Goal: Task Accomplishment & Management: Use online tool/utility

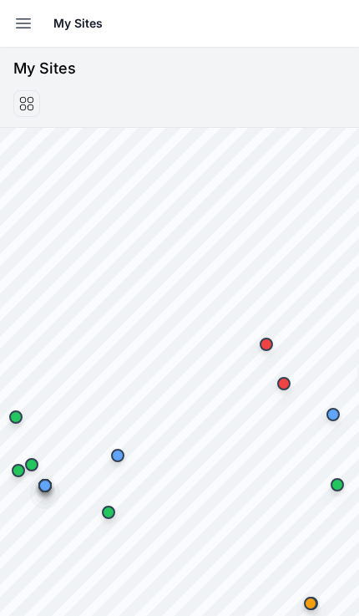
click at [25, 22] on icon "button" at bounding box center [23, 23] width 20 height 20
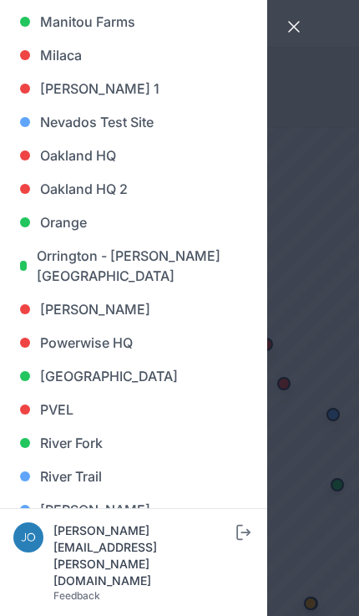
scroll to position [953, 0]
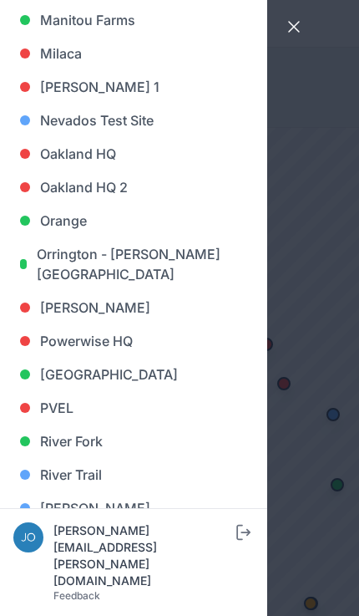
click at [96, 375] on link "[GEOGRAPHIC_DATA]" at bounding box center [133, 374] width 241 height 33
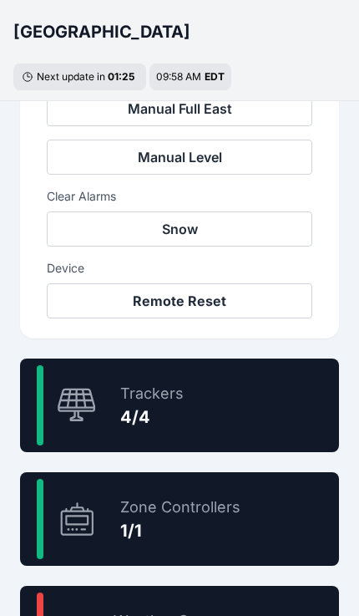
scroll to position [795, 0]
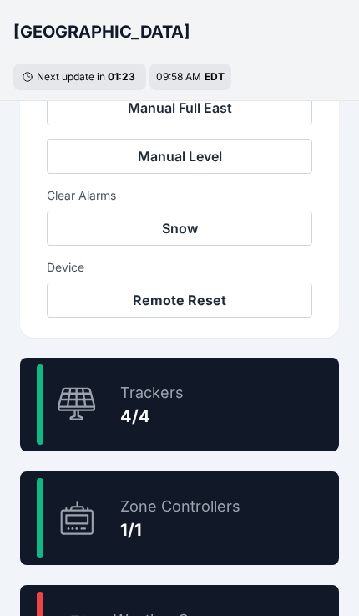
click at [259, 400] on div "100 % Trackers 4/4" at bounding box center [179, 405] width 319 height 94
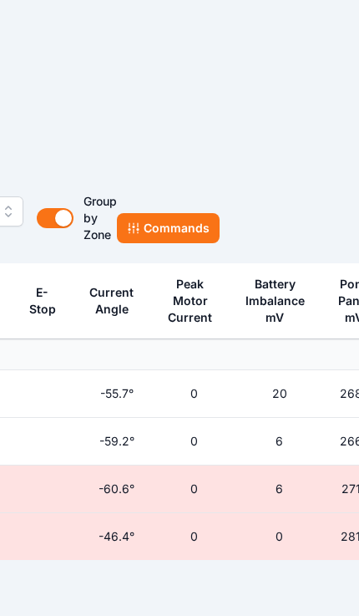
scroll to position [0, 566]
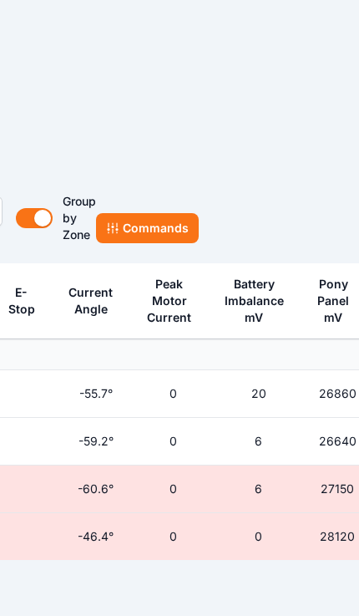
click at [164, 231] on button "Commands" at bounding box center [147, 228] width 103 height 30
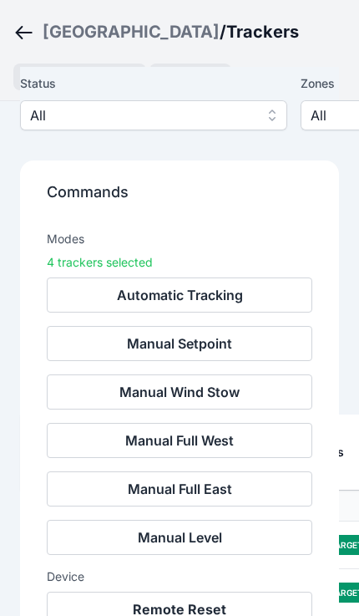
scroll to position [349, 0]
click at [198, 606] on button "Remote Reset" at bounding box center [180, 609] width 266 height 35
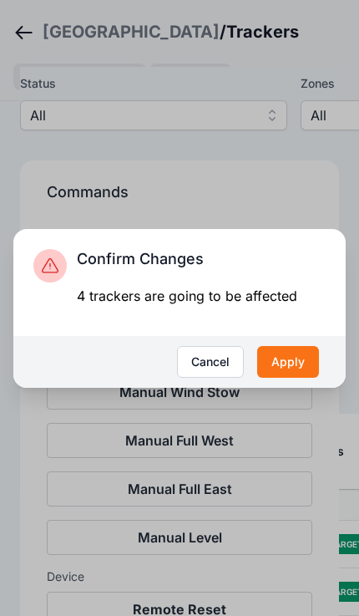
click at [293, 378] on button "Apply" at bounding box center [288, 362] width 62 height 32
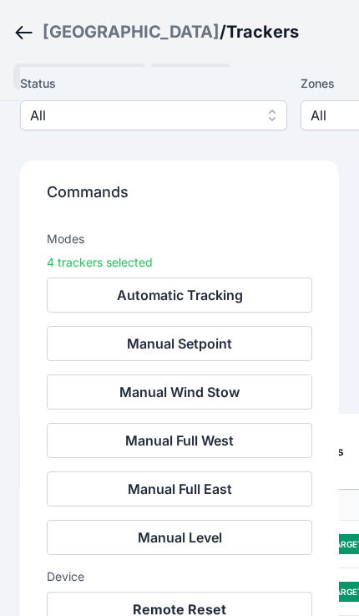
scroll to position [377, 0]
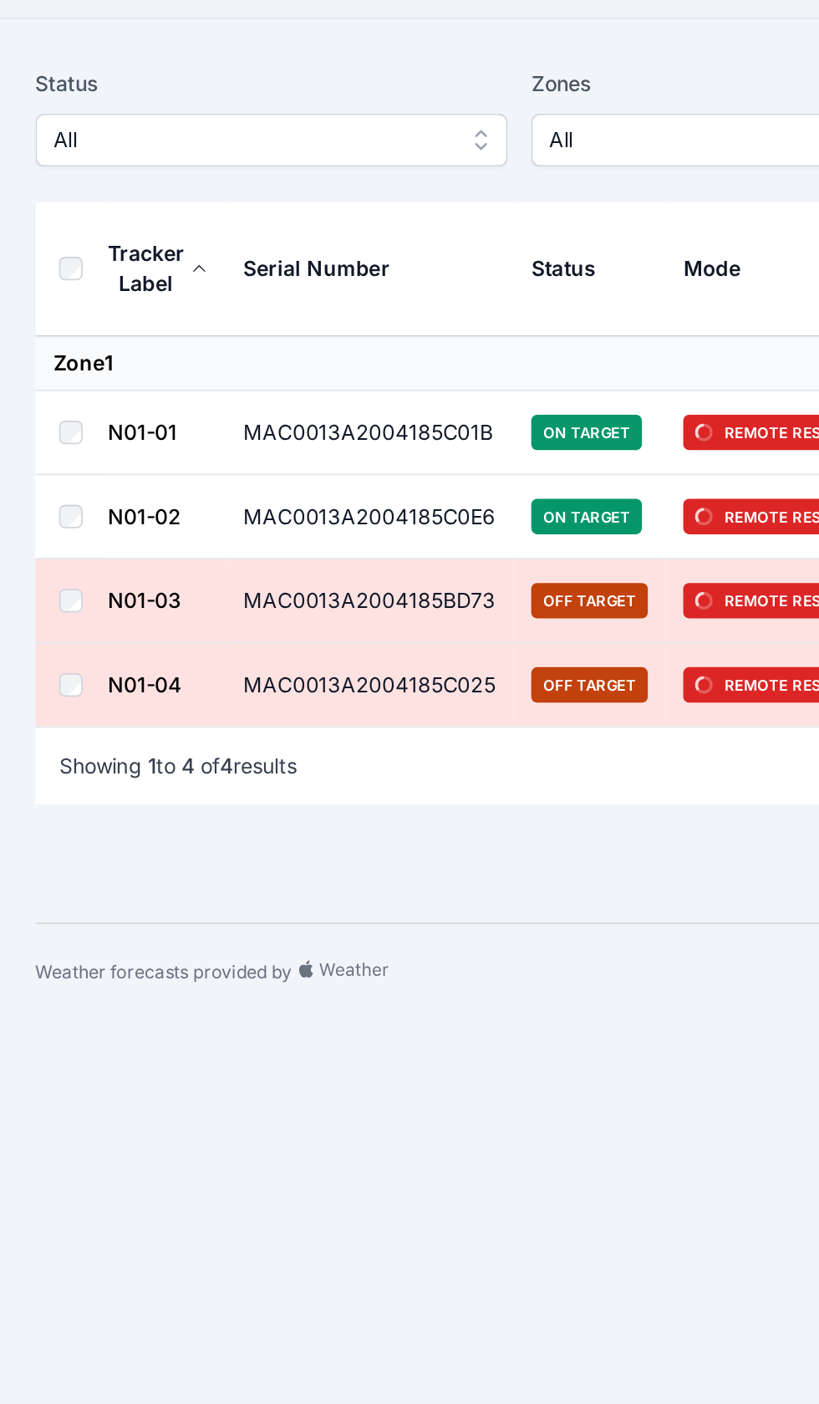
click at [305, 709] on body "My Sites DASHBOARD Site Overview Zones Trackers Weather [PERSON_NAME][EMAIL_ADD…" at bounding box center [409, 702] width 819 height 1404
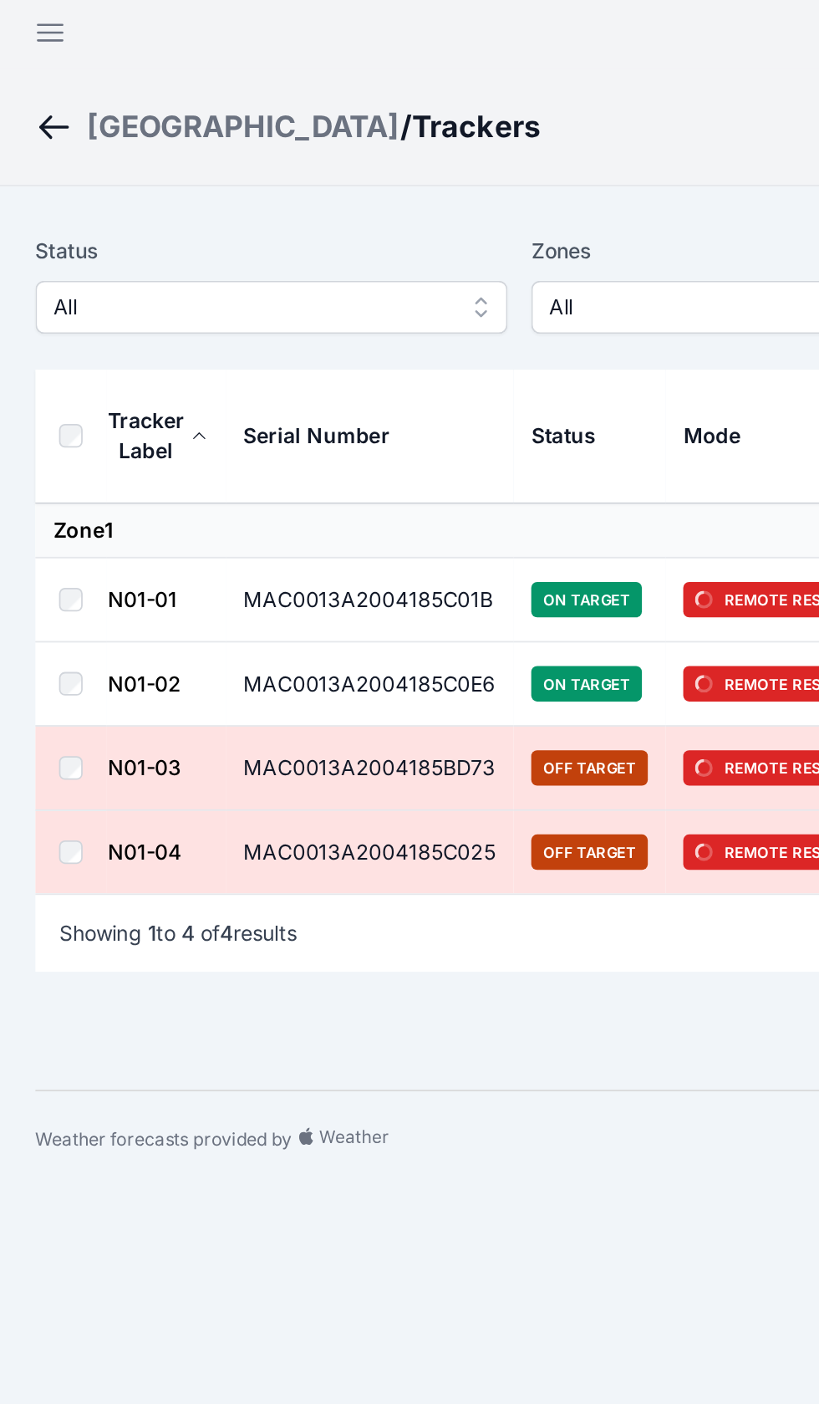
click at [97, 78] on div "[GEOGRAPHIC_DATA]" at bounding box center [137, 81] width 177 height 23
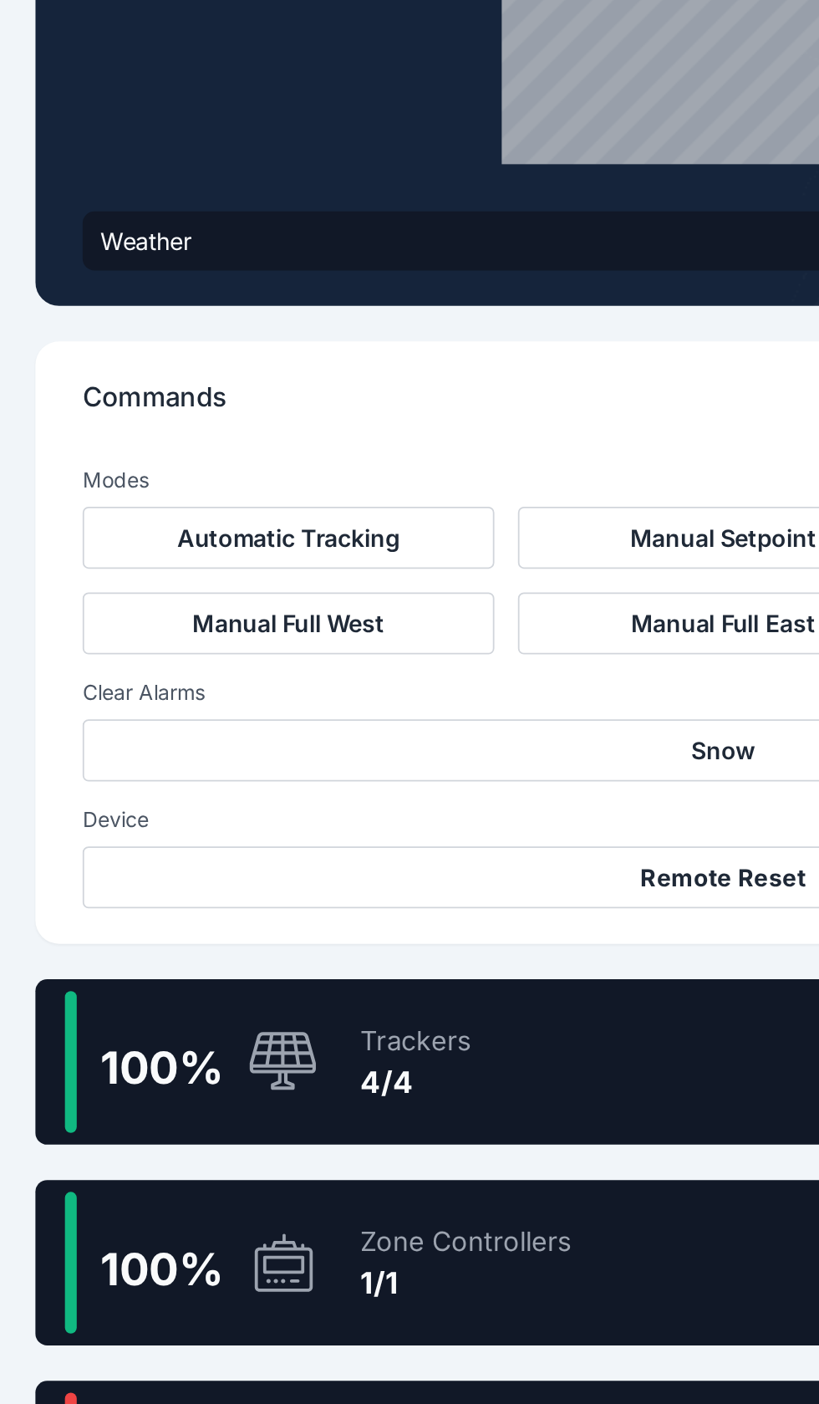
click at [313, 931] on div "100 % Trackers 4/4" at bounding box center [409, 978] width 779 height 94
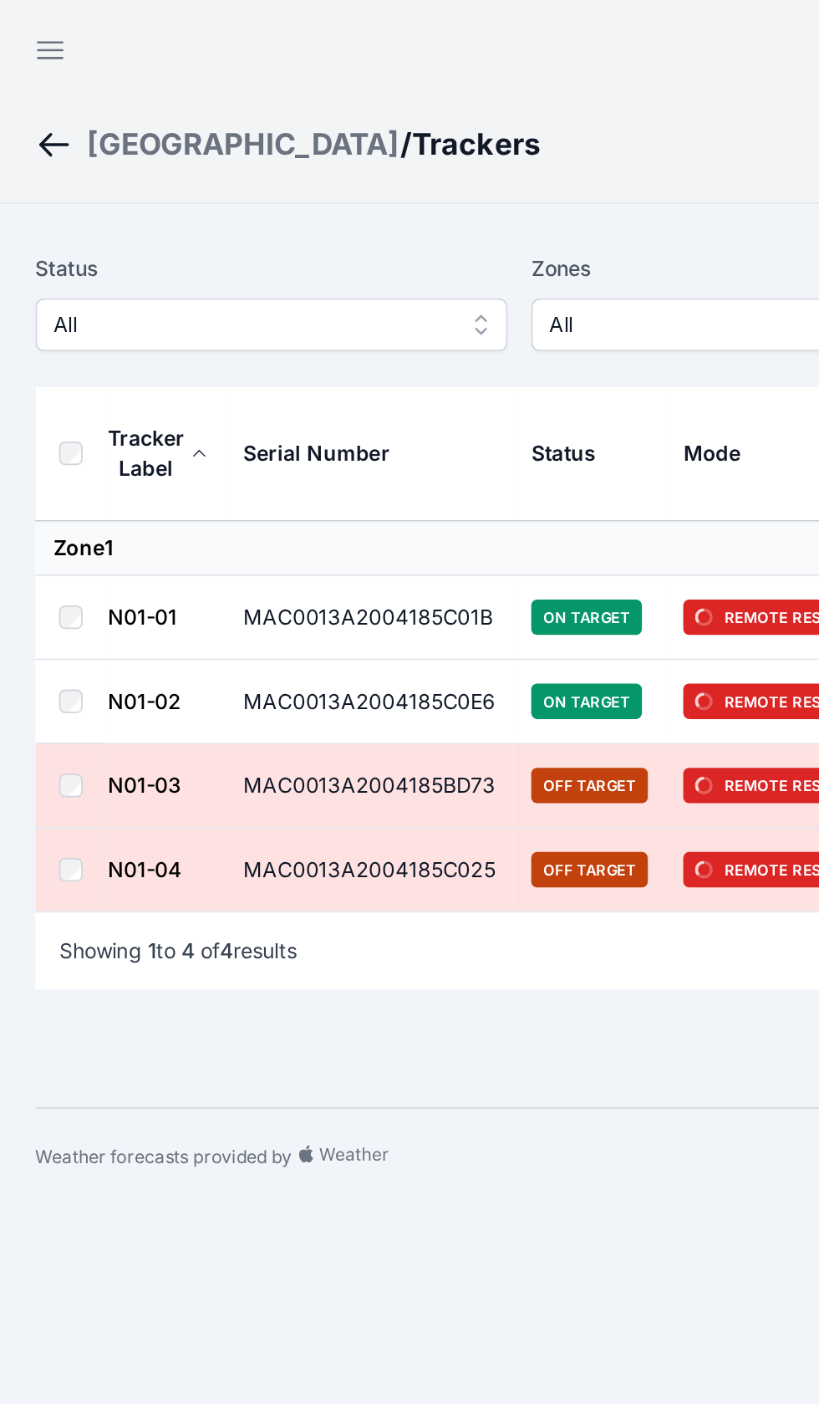
click at [82, 60] on ol "Preston Hills / Trackers" at bounding box center [163, 81] width 286 height 43
click at [97, 63] on ol "Preston Hills / Trackers" at bounding box center [163, 81] width 286 height 43
click at [103, 92] on div "[GEOGRAPHIC_DATA]" at bounding box center [137, 81] width 177 height 23
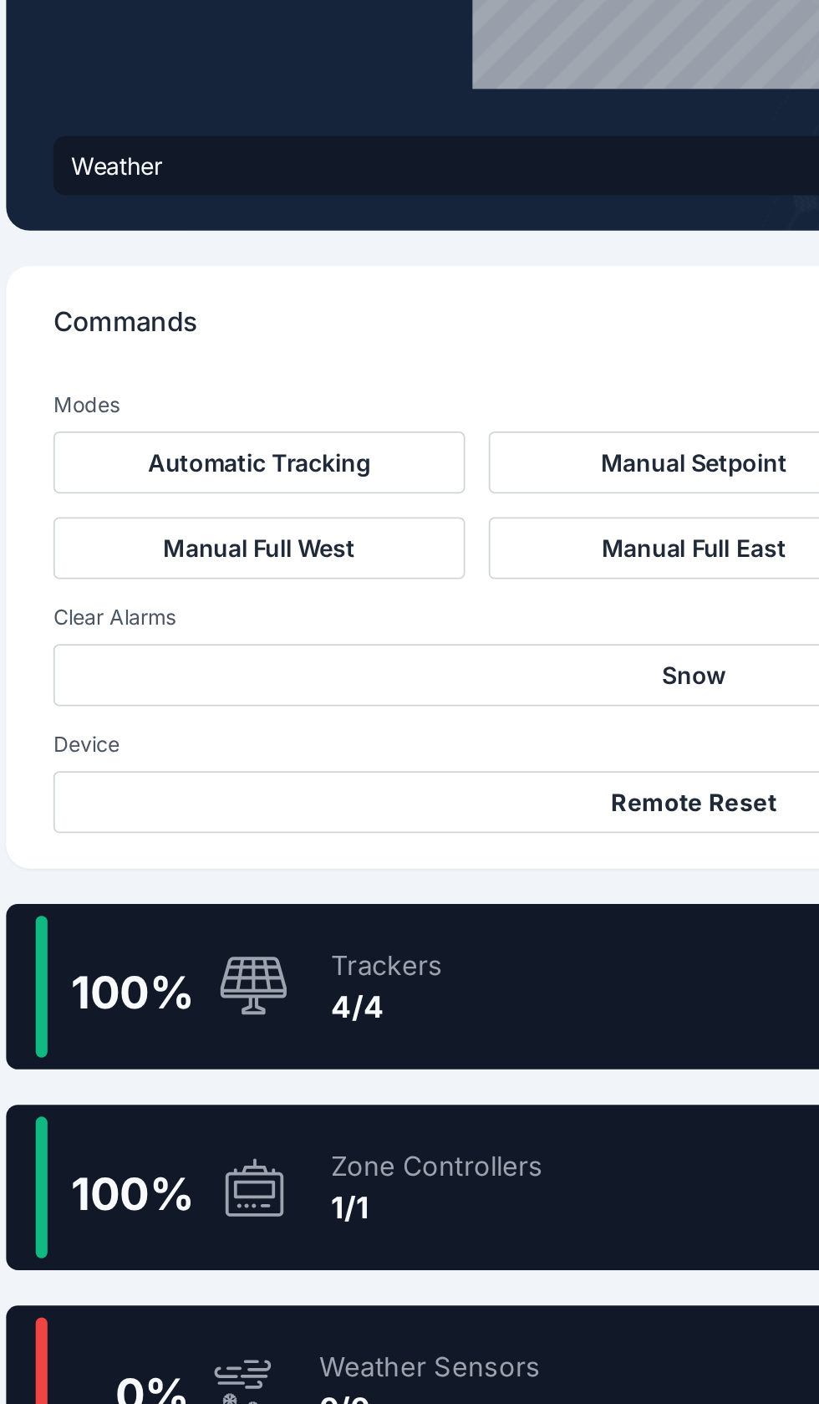
click at [359, 931] on div "100 % Trackers 4/4" at bounding box center [409, 978] width 779 height 94
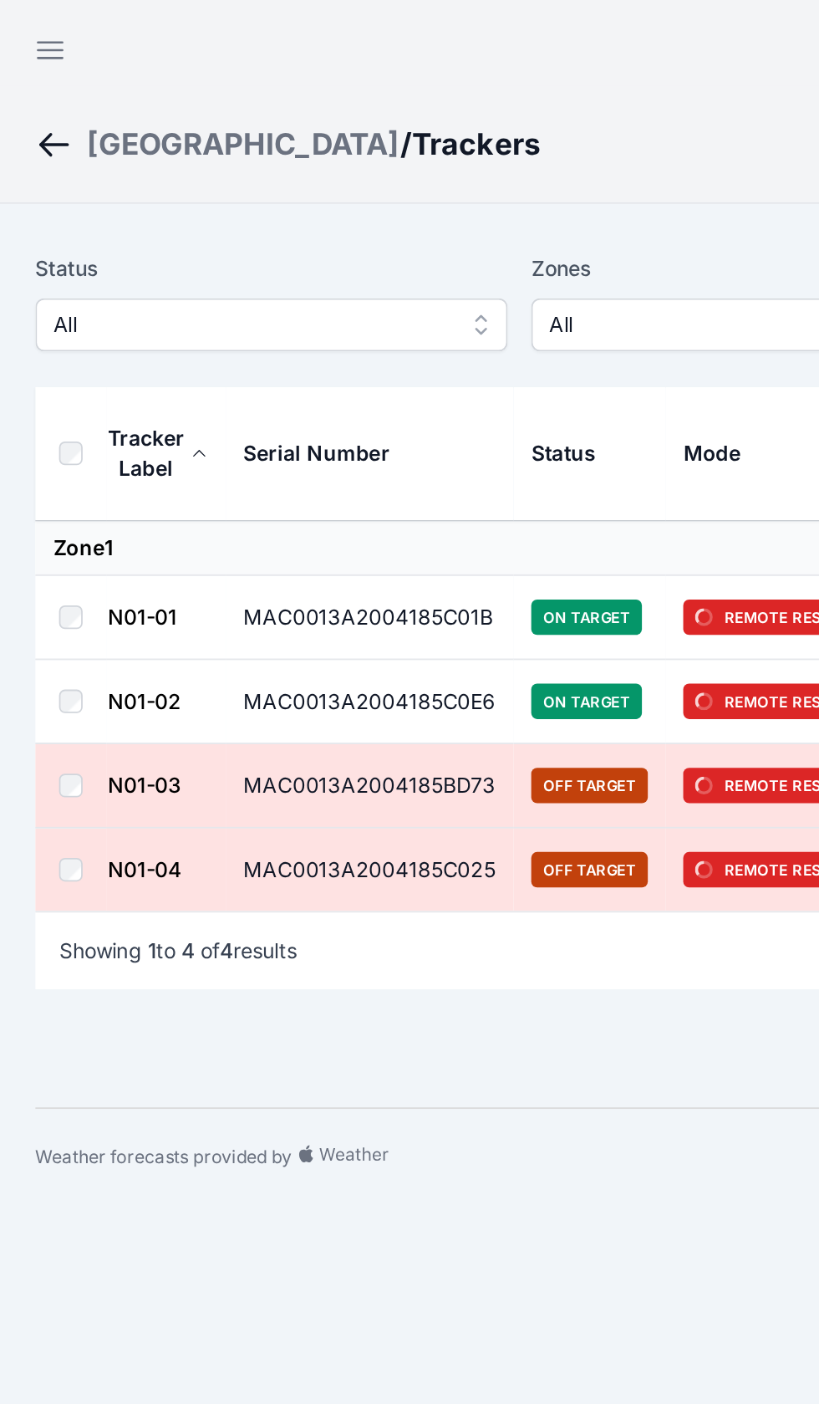
click at [88, 88] on div "[GEOGRAPHIC_DATA]" at bounding box center [137, 81] width 177 height 23
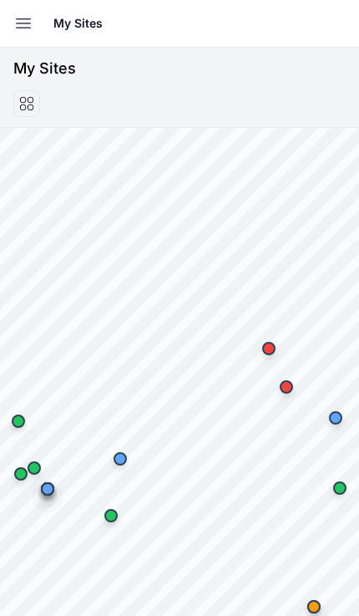
click at [19, 30] on icon "button" at bounding box center [23, 23] width 20 height 20
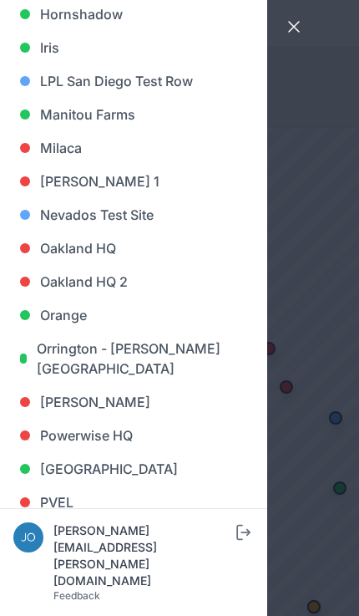
scroll to position [871, 0]
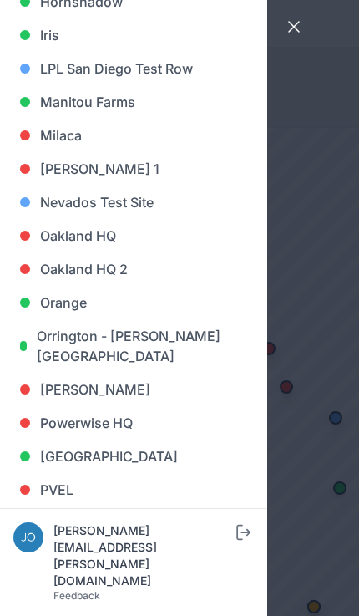
click at [97, 453] on link "[GEOGRAPHIC_DATA]" at bounding box center [133, 456] width 241 height 33
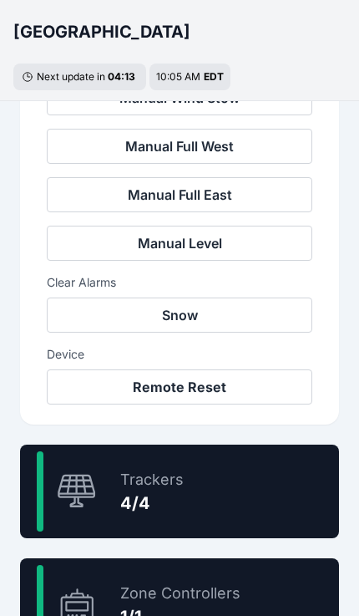
click at [246, 494] on div "100 % Trackers 4/4" at bounding box center [179, 492] width 319 height 94
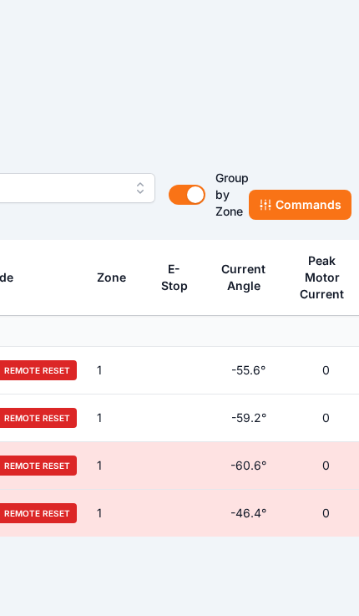
scroll to position [23, 448]
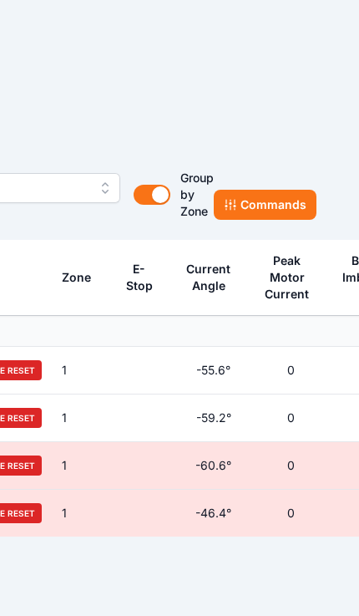
click at [249, 201] on button "Commands" at bounding box center [265, 205] width 103 height 30
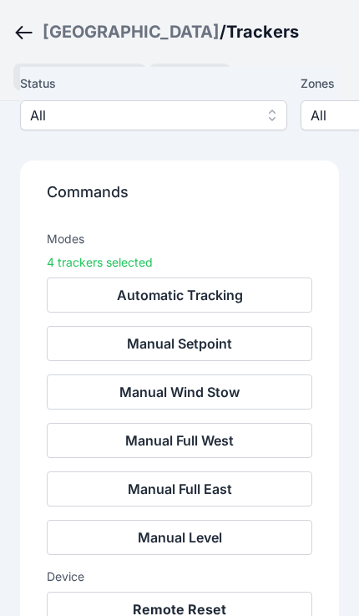
scroll to position [129, 0]
click at [244, 293] on button "Automatic Tracking" at bounding box center [180, 295] width 266 height 35
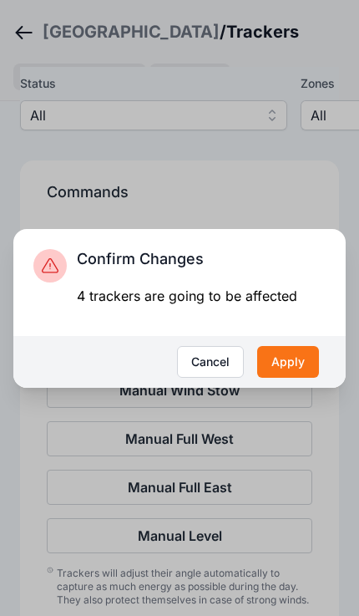
click at [288, 378] on button "Apply" at bounding box center [288, 362] width 62 height 32
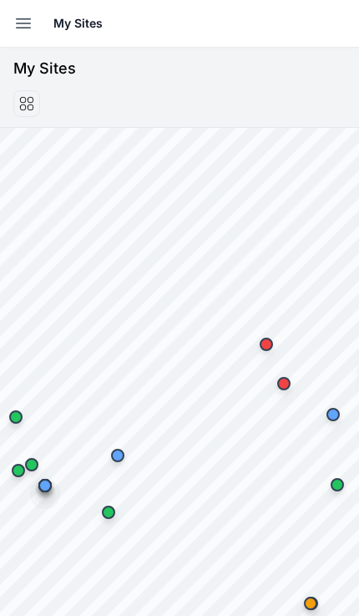
click at [11, 29] on button "Open sidebar" at bounding box center [23, 23] width 37 height 37
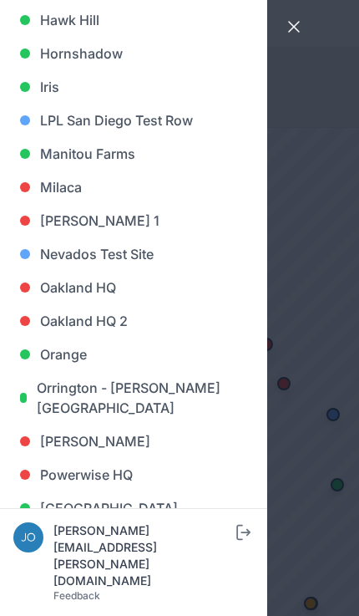
scroll to position [823, 0]
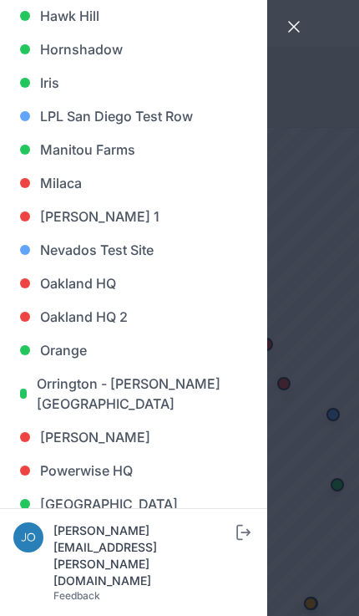
click at [102, 507] on link "[GEOGRAPHIC_DATA]" at bounding box center [133, 503] width 241 height 33
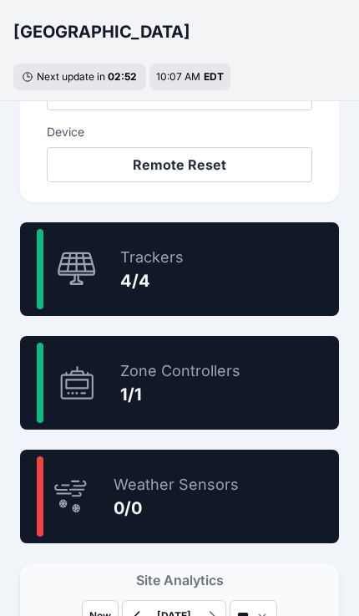
click at [261, 265] on div "100 % Trackers 4/4" at bounding box center [179, 269] width 319 height 94
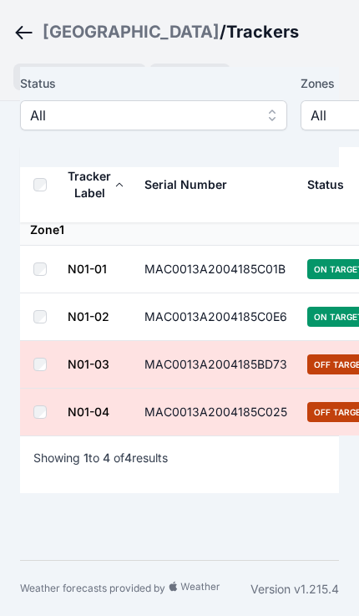
scroll to position [125, 0]
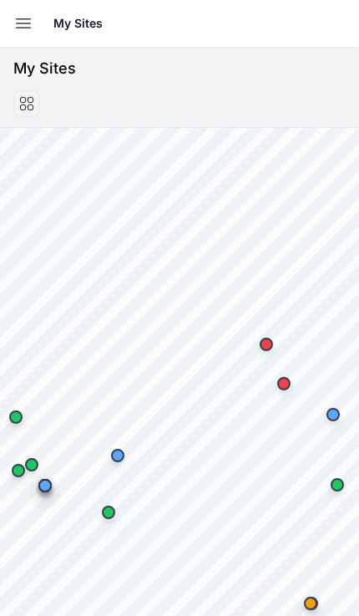
click at [12, 36] on button "Open sidebar" at bounding box center [23, 23] width 37 height 37
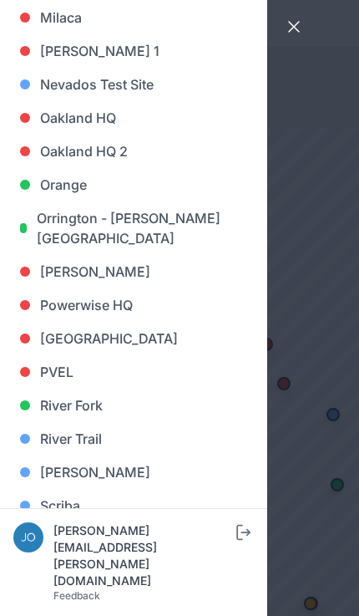
scroll to position [988, 0]
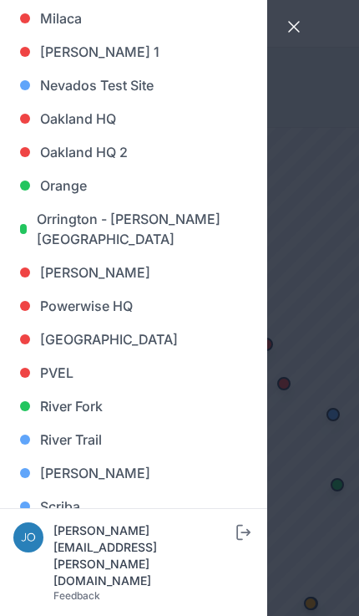
click at [94, 348] on link "[GEOGRAPHIC_DATA]" at bounding box center [133, 339] width 241 height 33
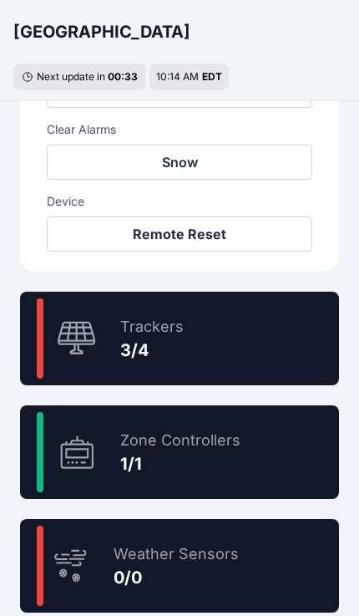
click at [262, 350] on div "75.0 % Trackers 3/4" at bounding box center [179, 339] width 319 height 94
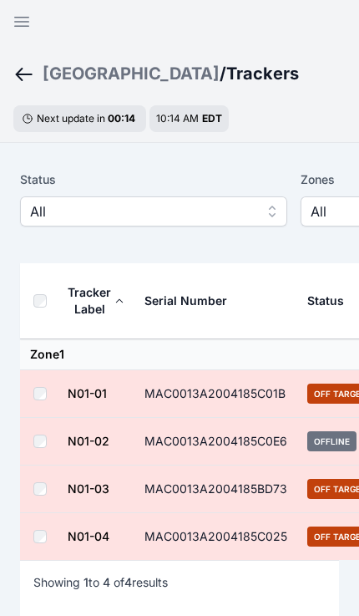
click at [101, 80] on div "[GEOGRAPHIC_DATA]" at bounding box center [131, 73] width 177 height 23
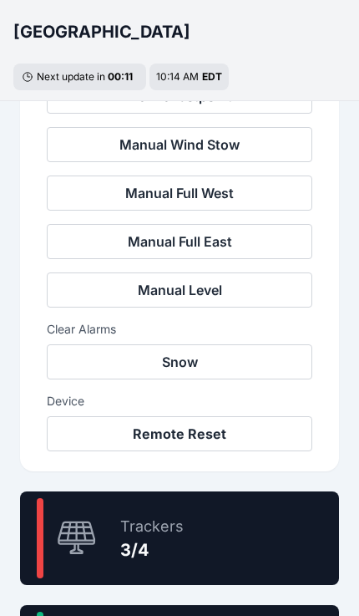
scroll to position [685, 0]
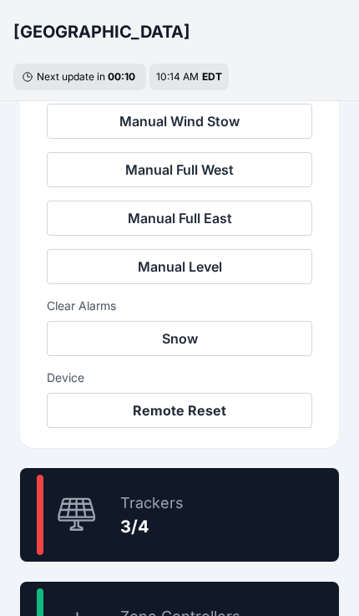
click at [256, 519] on div "75.0 % Trackers 3/4" at bounding box center [179, 515] width 319 height 94
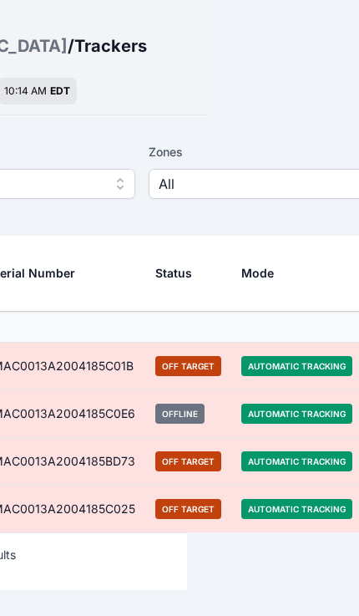
scroll to position [28, 0]
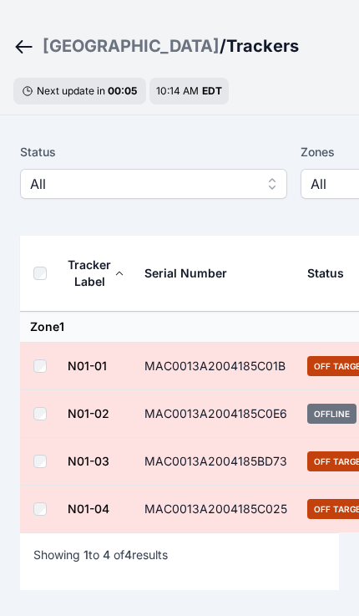
click at [205, 179] on span "All" at bounding box center [142, 184] width 224 height 20
click at [28, 279] on th at bounding box center [43, 274] width 47 height 76
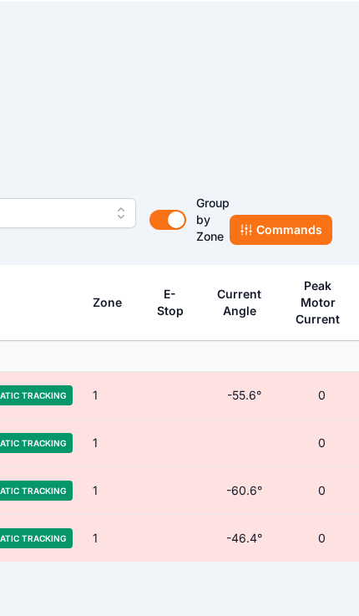
scroll to position [0, 365]
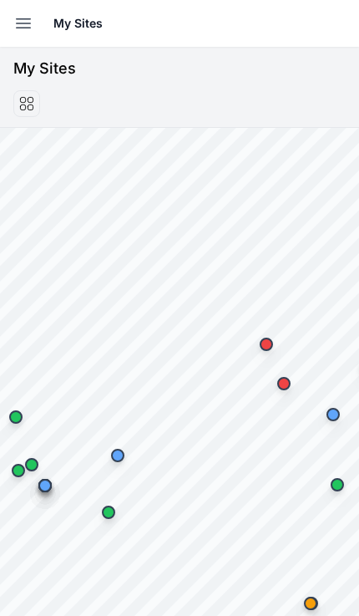
click at [13, 38] on button "Open sidebar" at bounding box center [23, 23] width 37 height 37
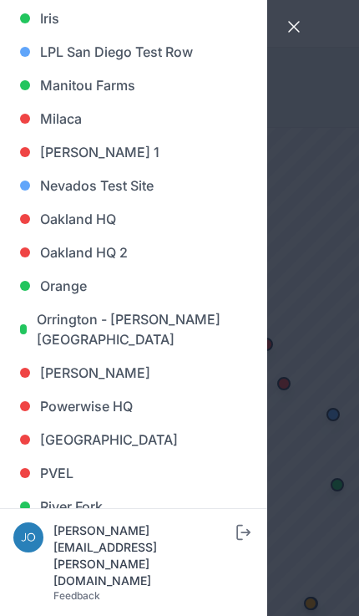
scroll to position [893, 0]
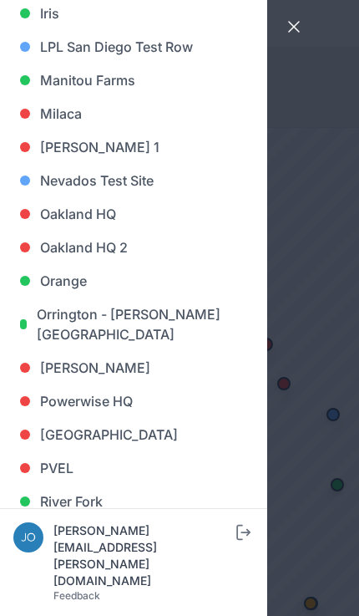
click at [106, 431] on link "[GEOGRAPHIC_DATA]" at bounding box center [133, 434] width 241 height 33
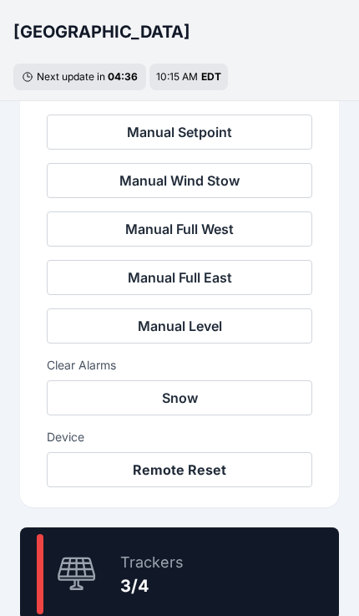
scroll to position [656, 0]
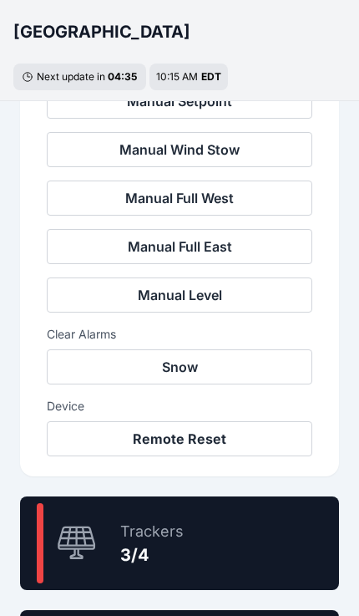
click at [229, 548] on div "75.0 % Trackers 3/4" at bounding box center [179, 544] width 319 height 94
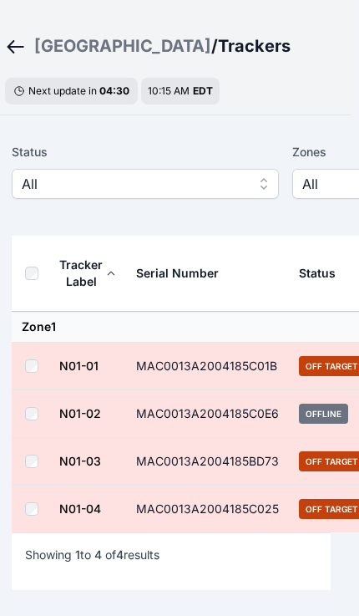
scroll to position [28, 0]
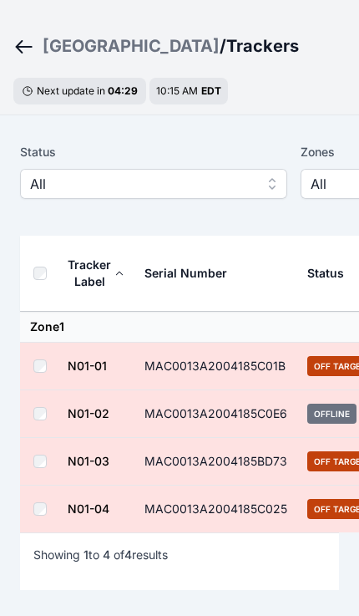
click at [86, 367] on link "N01-01" at bounding box center [87, 366] width 39 height 14
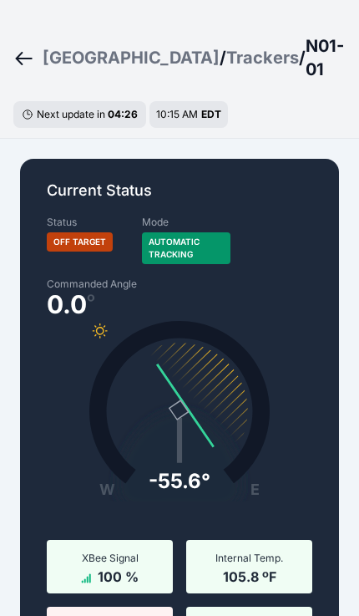
click at [227, 50] on div "Trackers" at bounding box center [263, 57] width 73 height 23
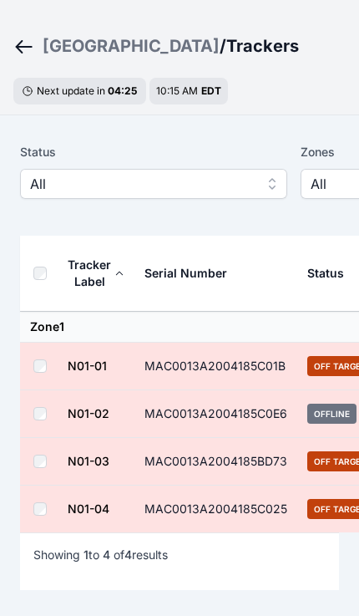
click at [29, 276] on th at bounding box center [43, 274] width 47 height 76
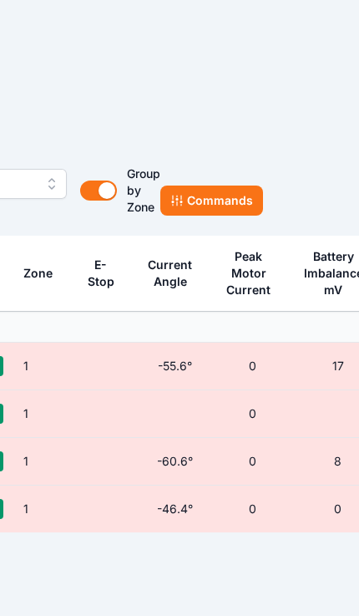
scroll to position [28, 507]
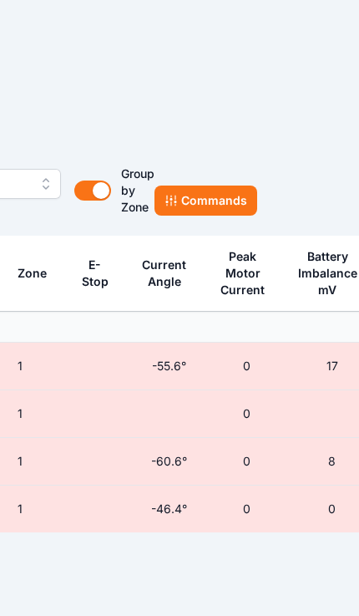
click at [231, 196] on button "Commands" at bounding box center [206, 201] width 103 height 30
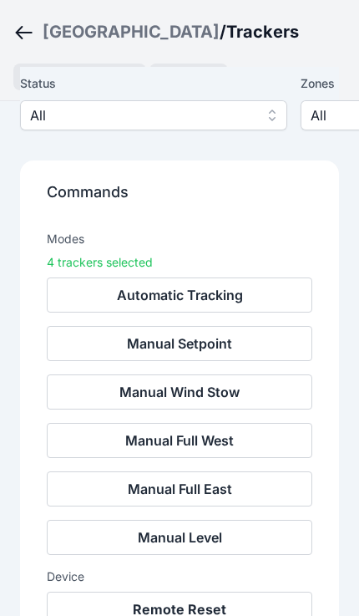
scroll to position [151, 0]
click at [210, 611] on button "Remote Reset" at bounding box center [180, 609] width 266 height 35
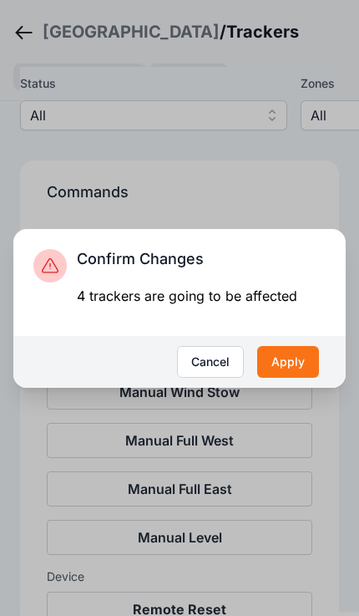
click at [297, 378] on button "Apply" at bounding box center [288, 362] width 62 height 32
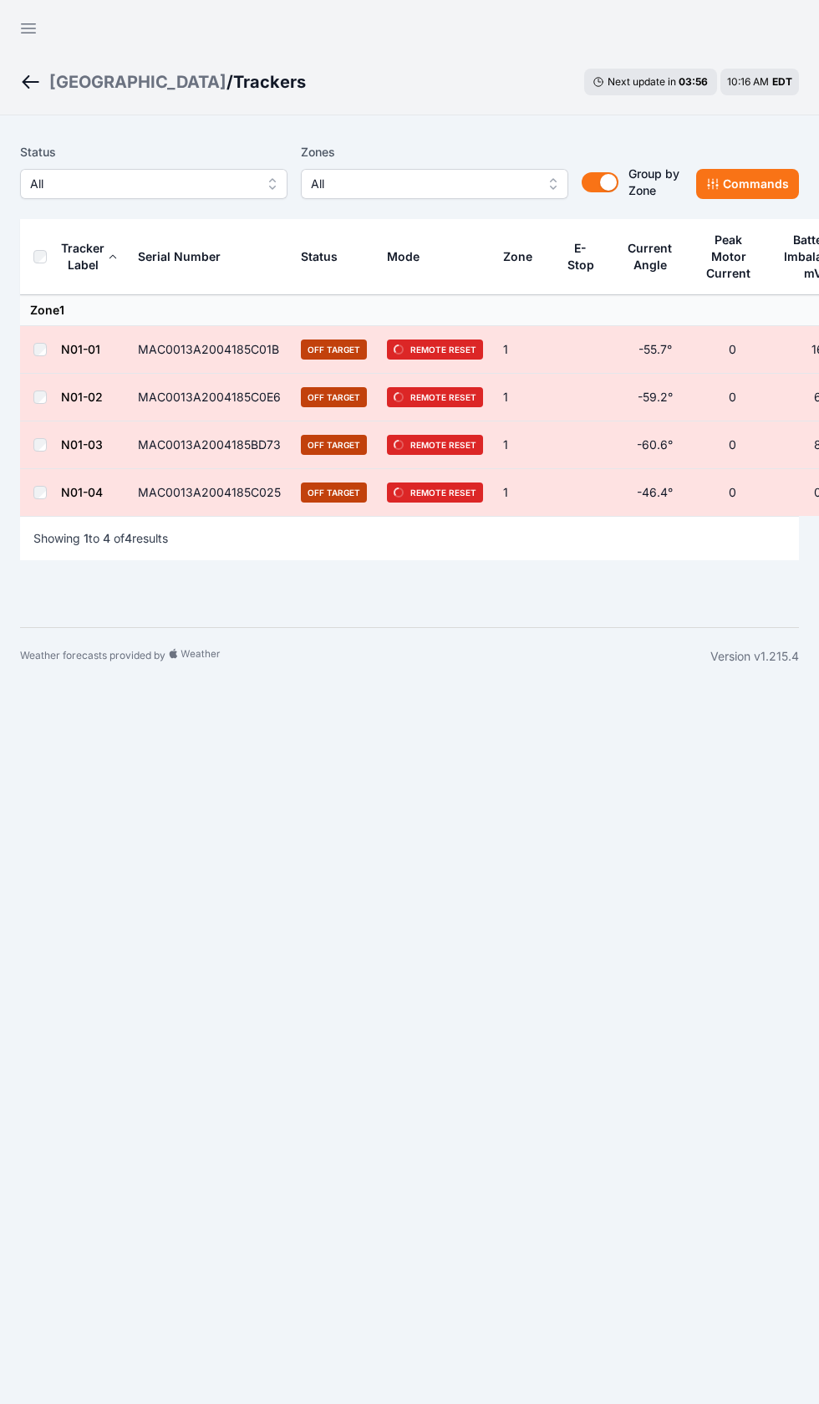
click at [86, 89] on div "[GEOGRAPHIC_DATA]" at bounding box center [137, 81] width 177 height 23
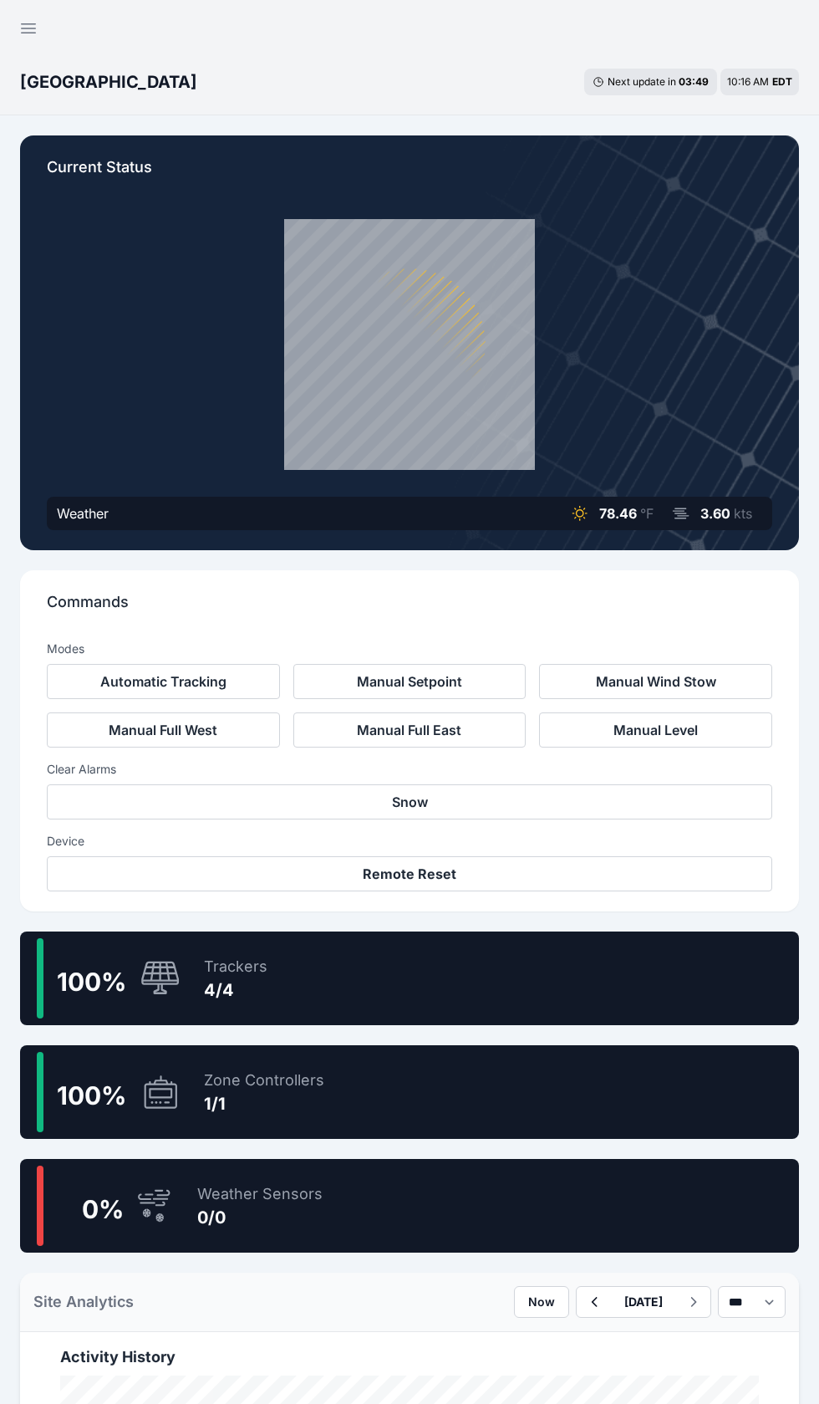
click at [662, 961] on div "100 % Trackers 4/4" at bounding box center [409, 978] width 779 height 94
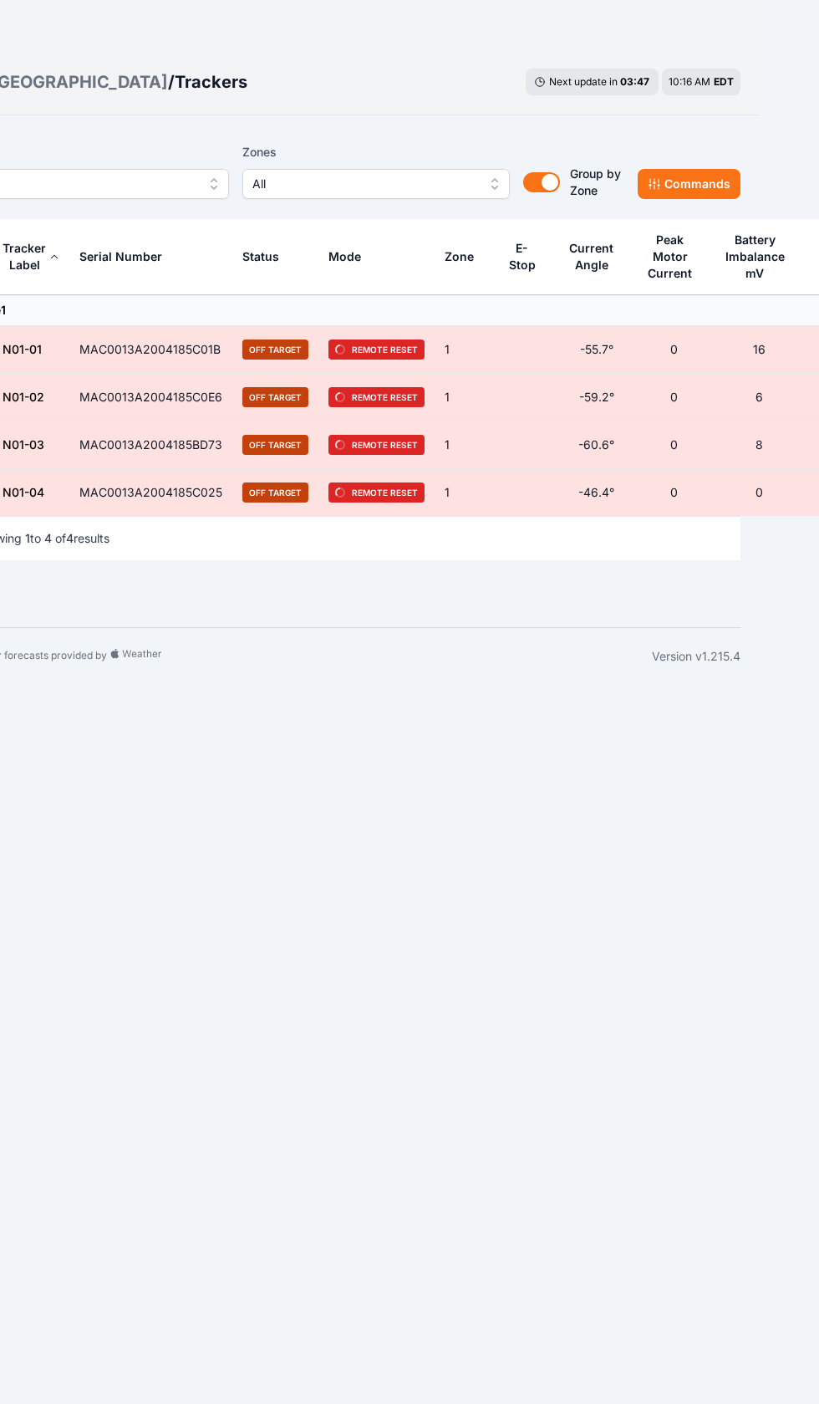
scroll to position [0, 98]
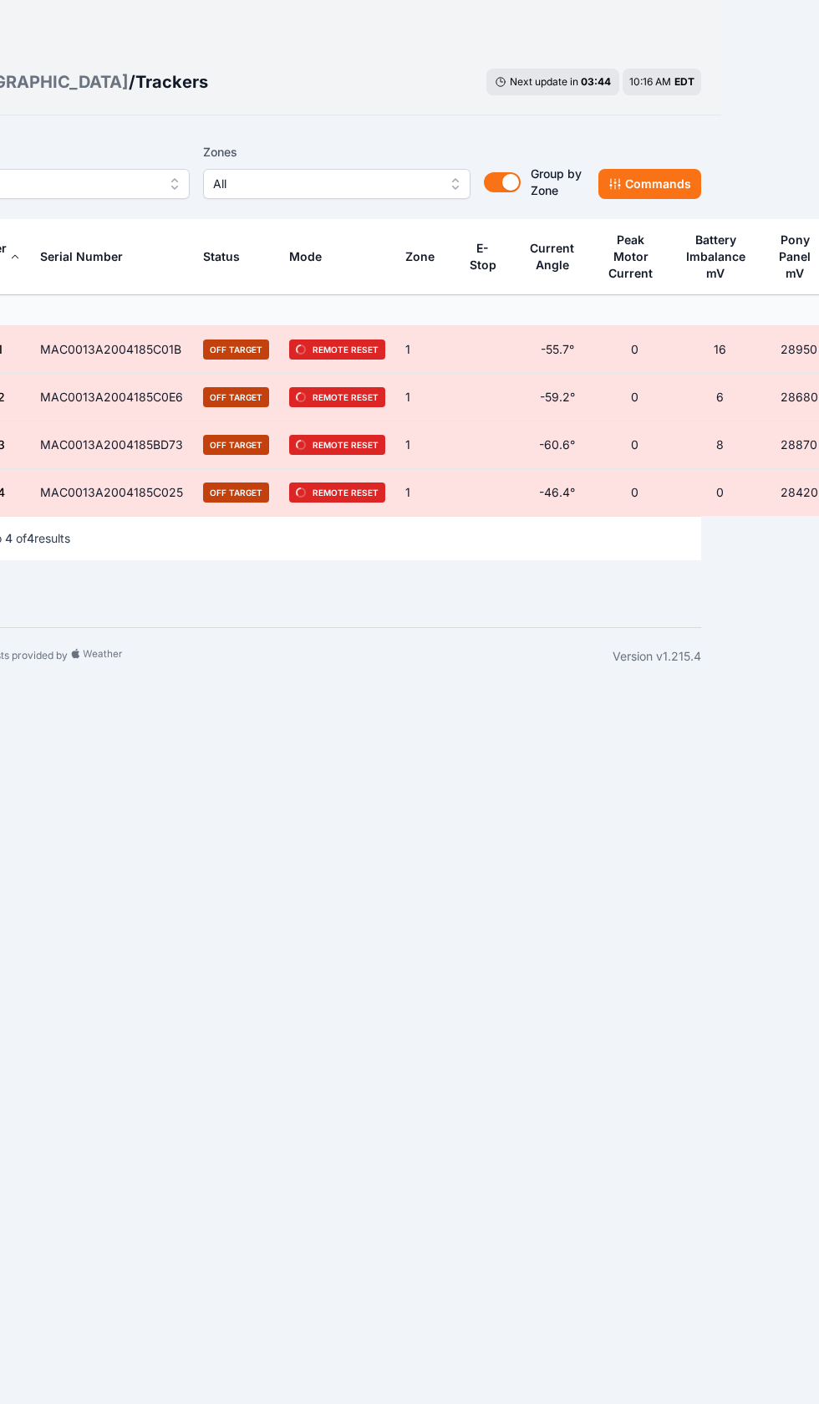
click at [656, 179] on button "Commands" at bounding box center [650, 184] width 103 height 30
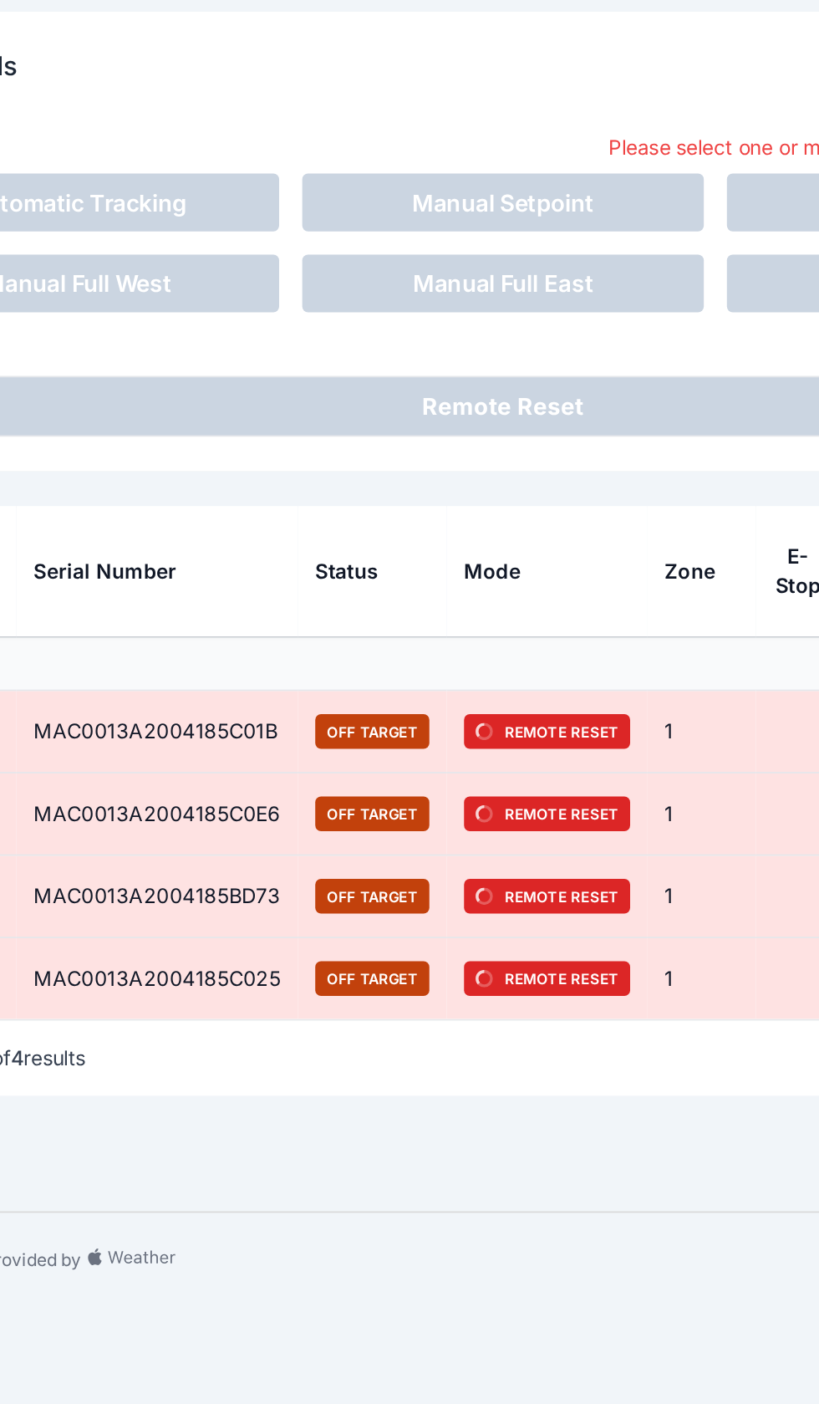
scroll to position [0, 0]
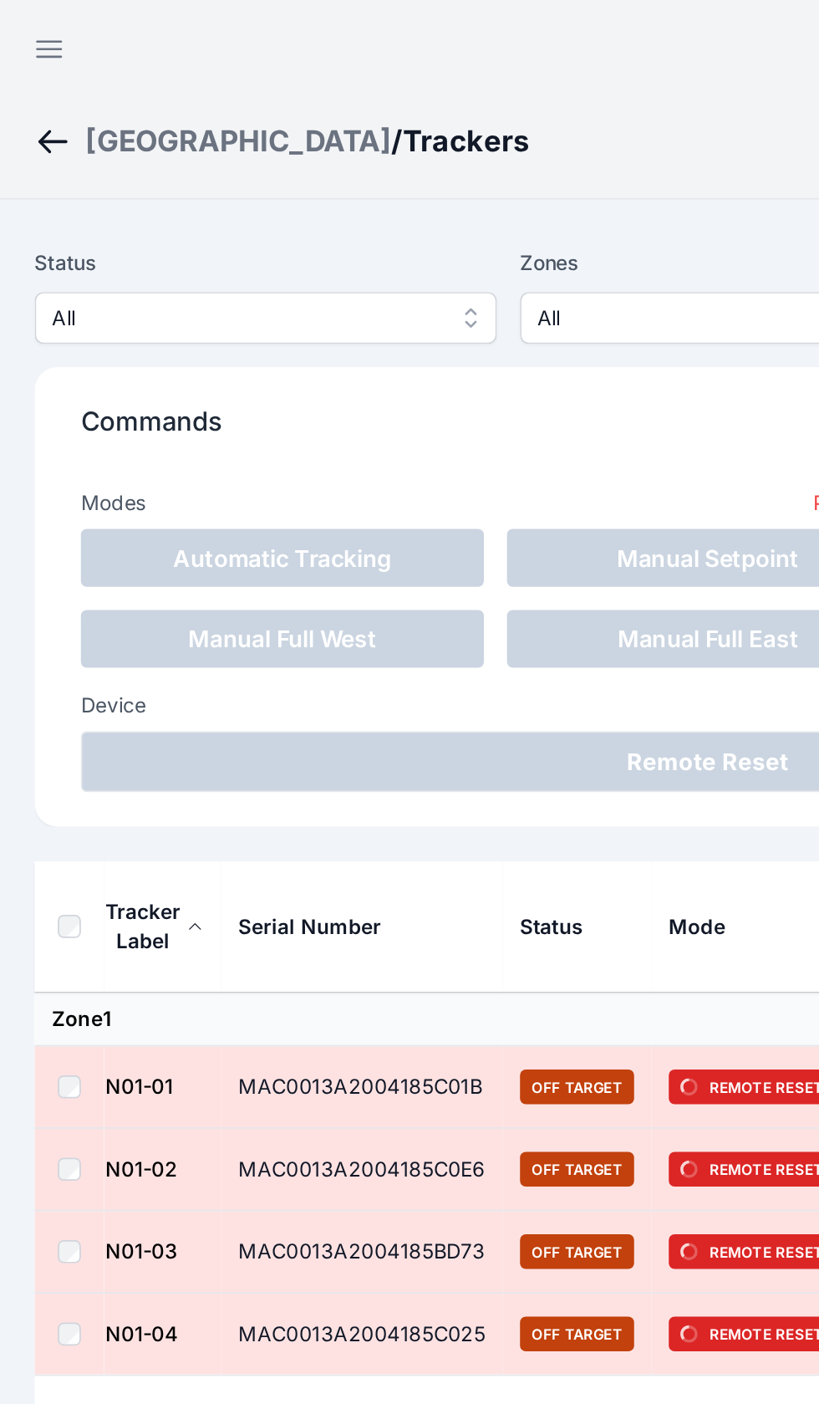
click at [33, 541] on th at bounding box center [40, 536] width 40 height 76
click at [43, 528] on th at bounding box center [40, 536] width 40 height 76
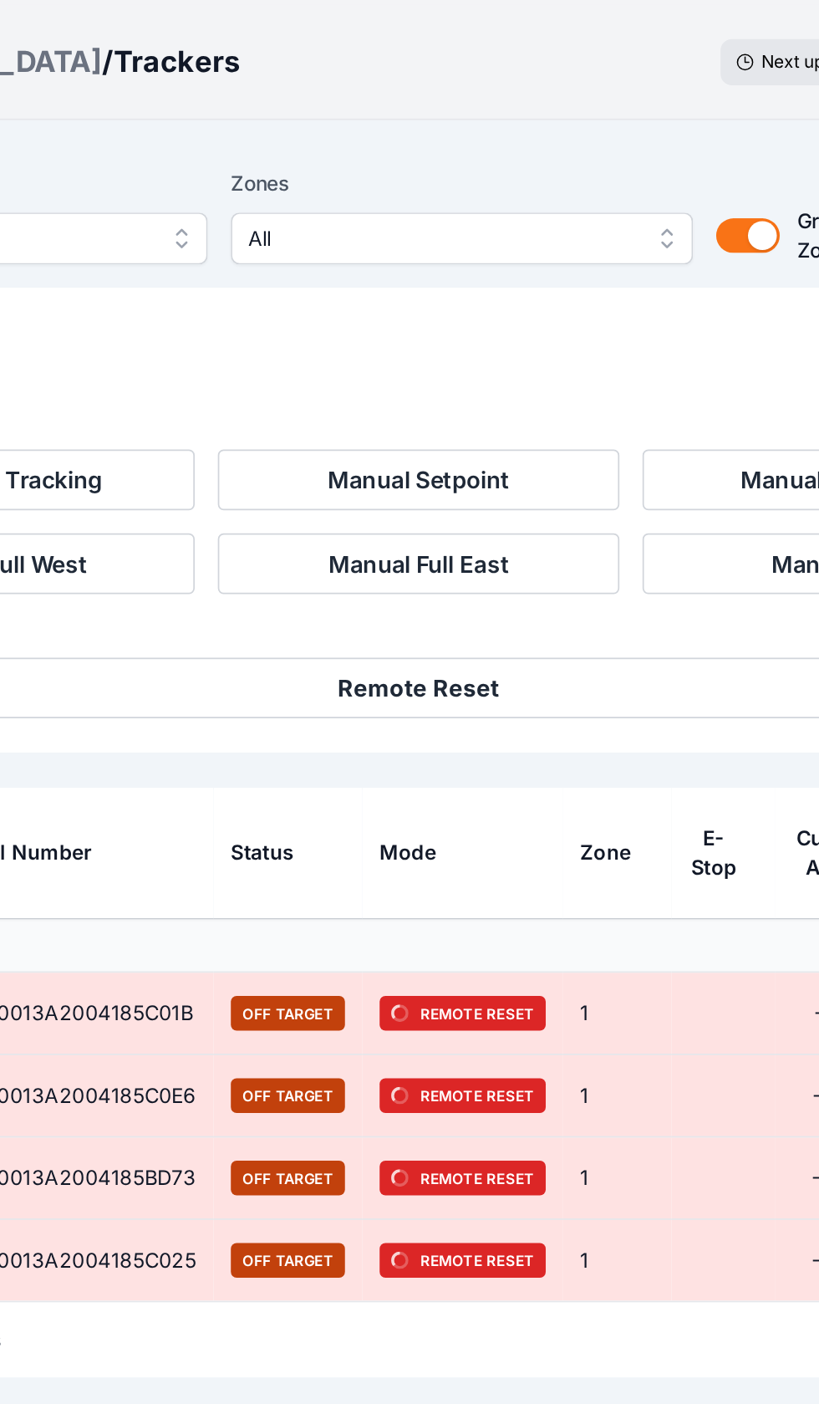
click at [293, 306] on button "Manual Setpoint" at bounding box center [409, 323] width 233 height 35
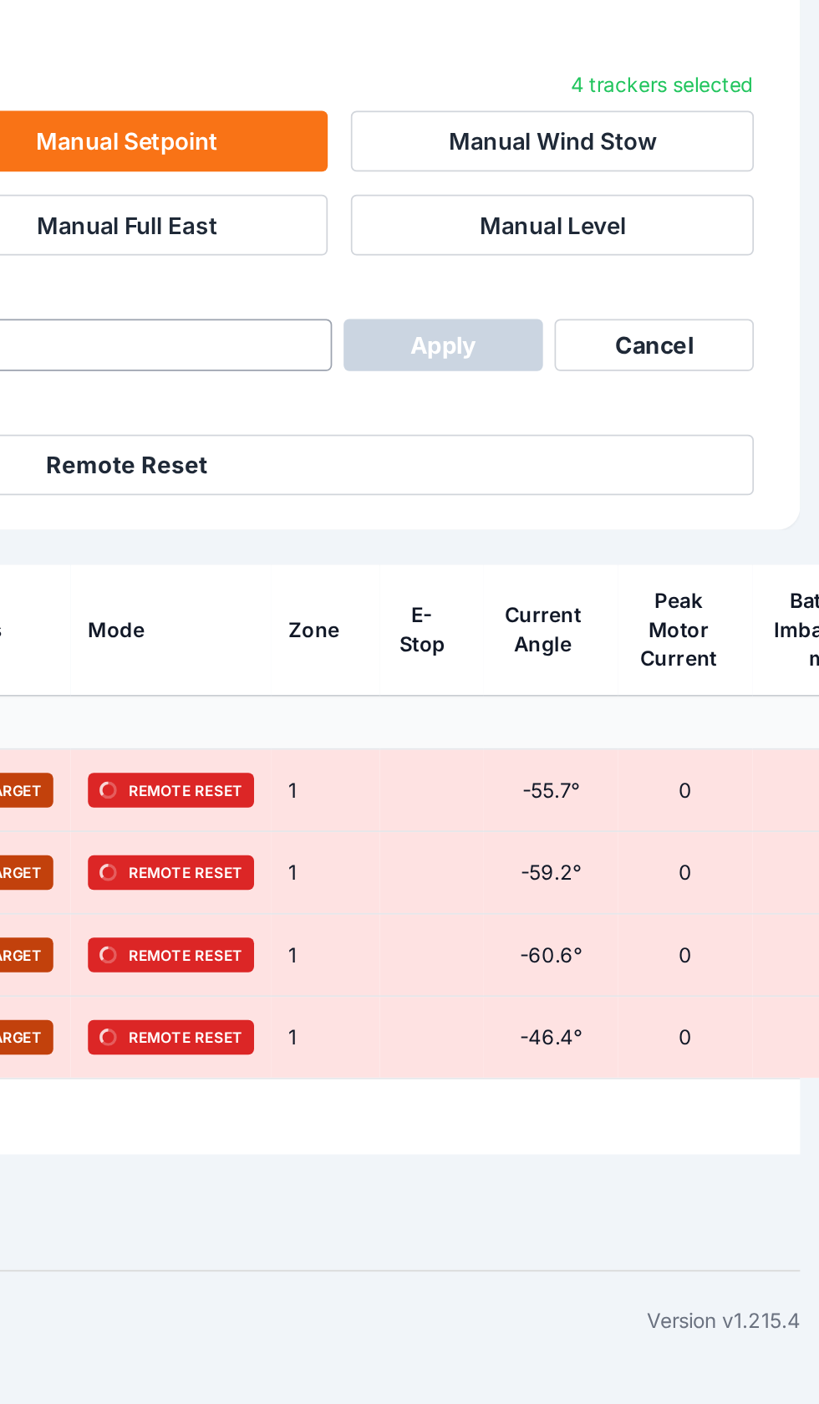
scroll to position [0, 99]
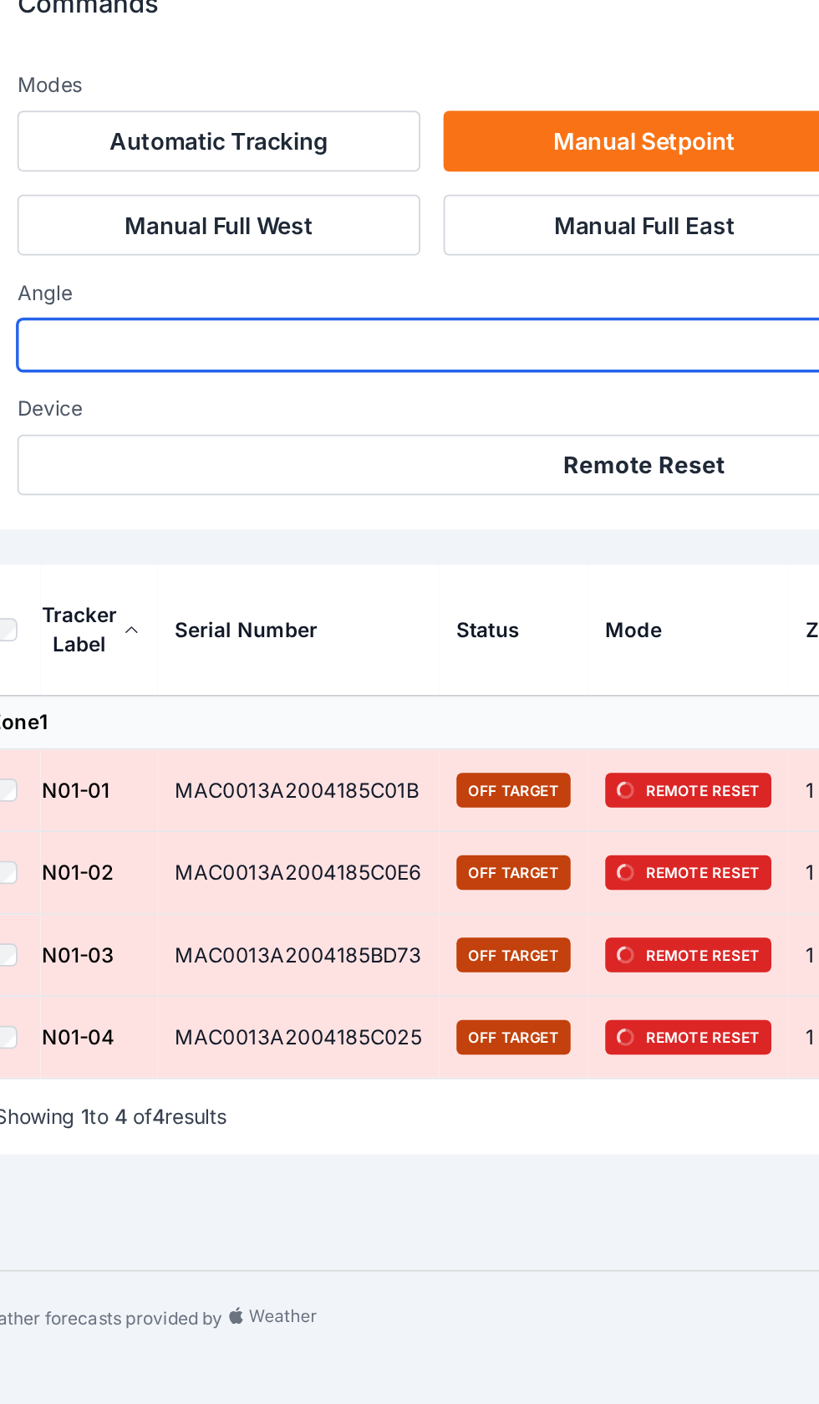
click at [298, 426] on input "number" at bounding box center [251, 441] width 482 height 30
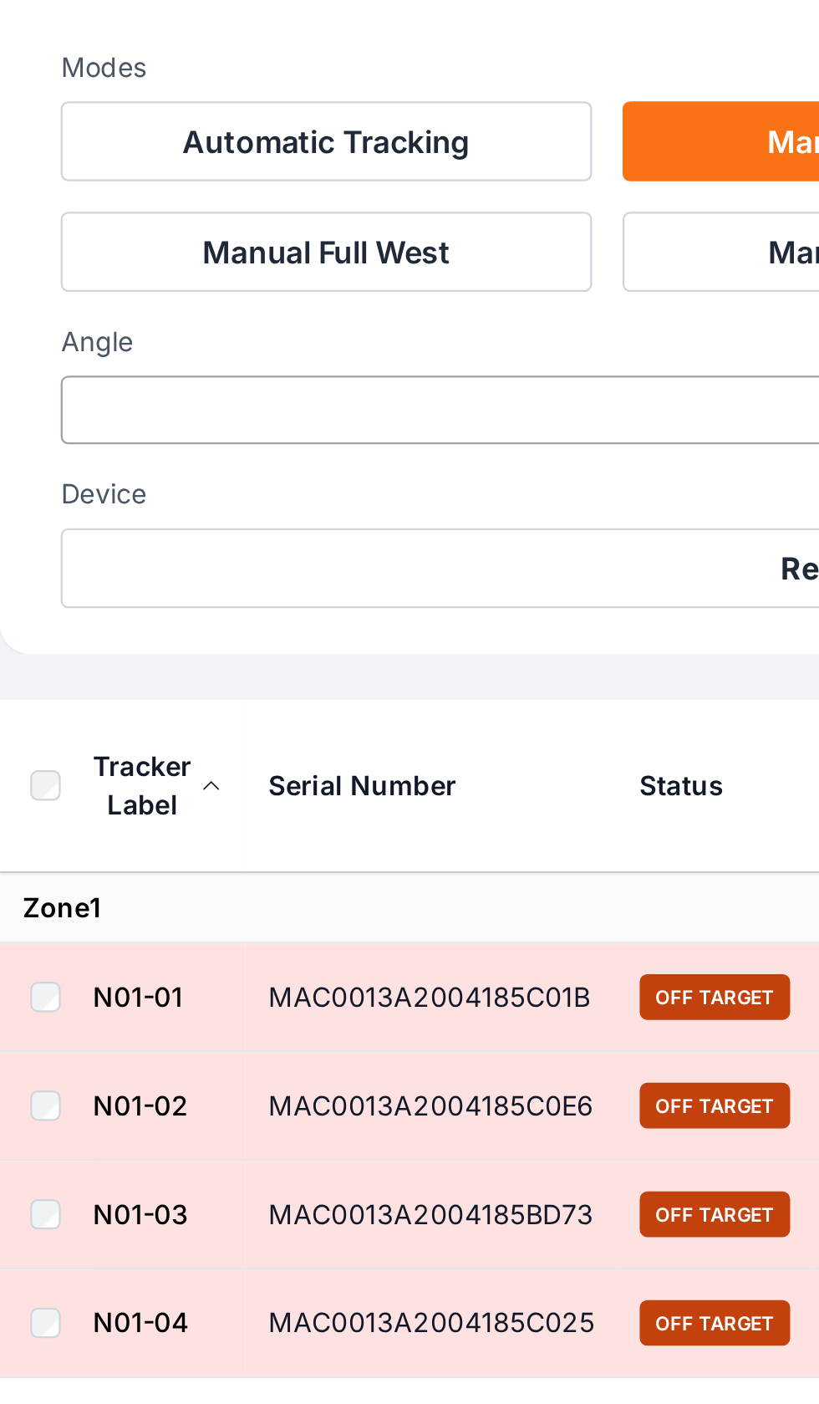
scroll to position [0, 0]
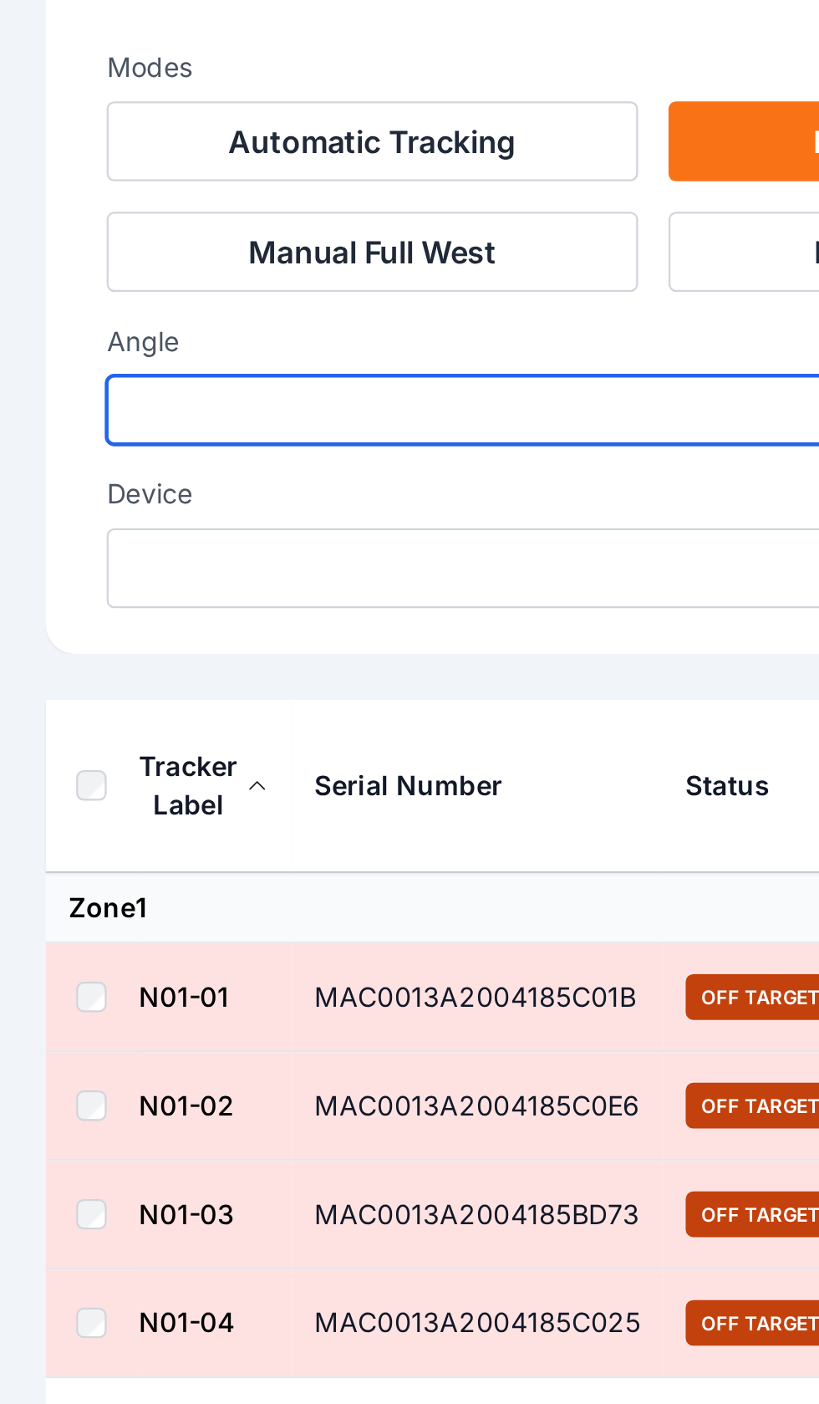
click at [112, 426] on input "***" at bounding box center [288, 441] width 482 height 30
type input "***"
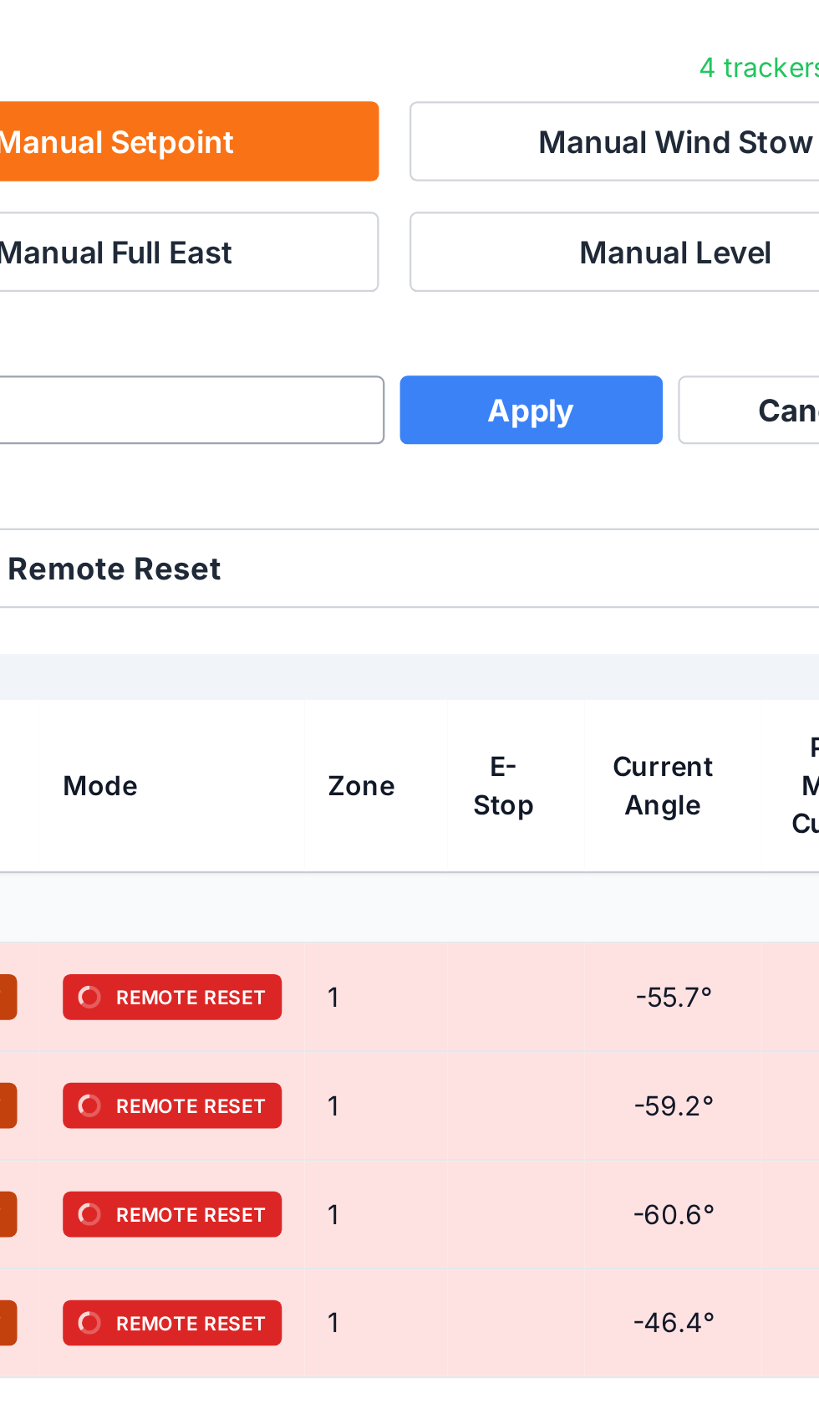
click at [535, 426] on button "Apply" at bounding box center [592, 441] width 115 height 30
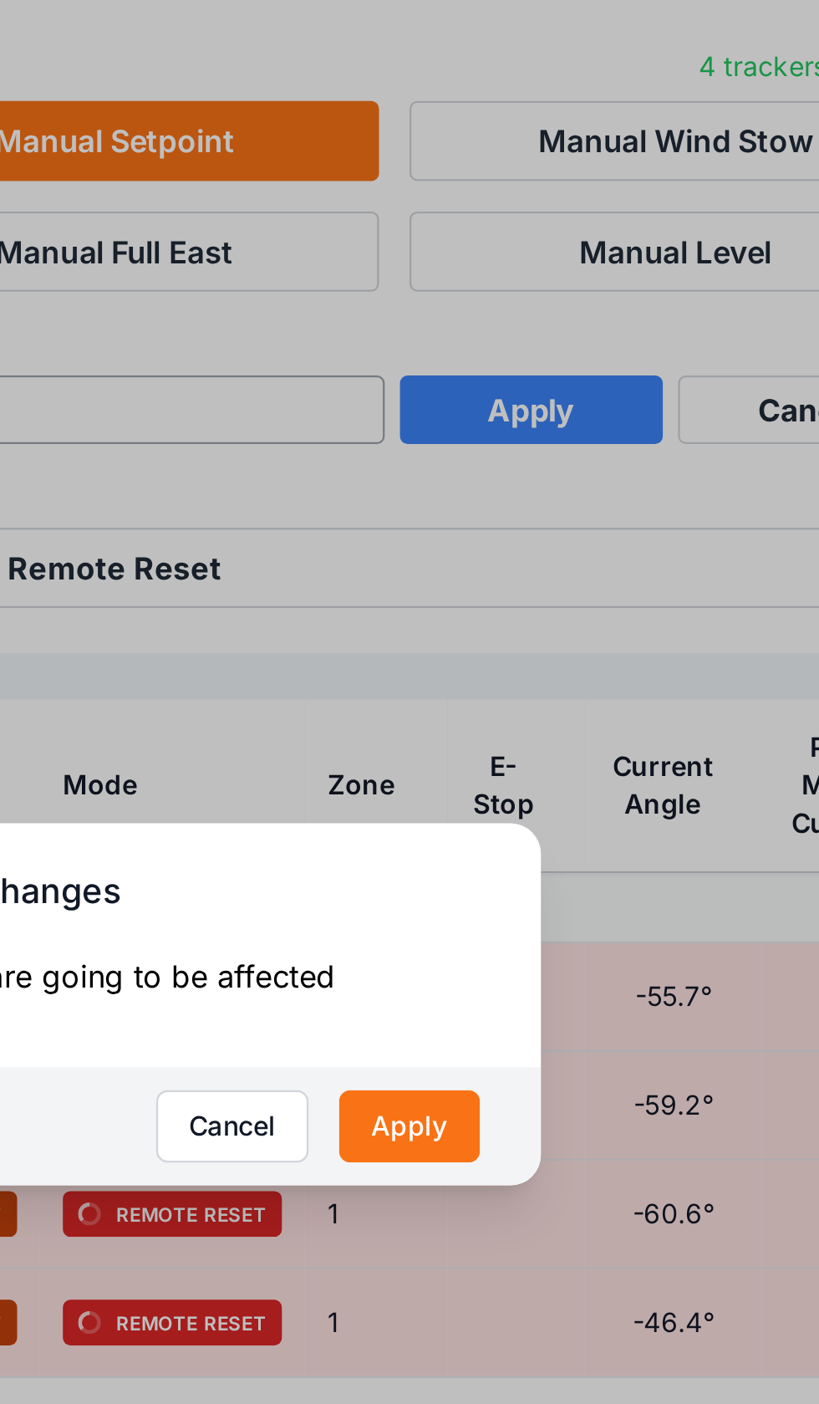
click at [508, 740] on button "Apply" at bounding box center [539, 756] width 62 height 32
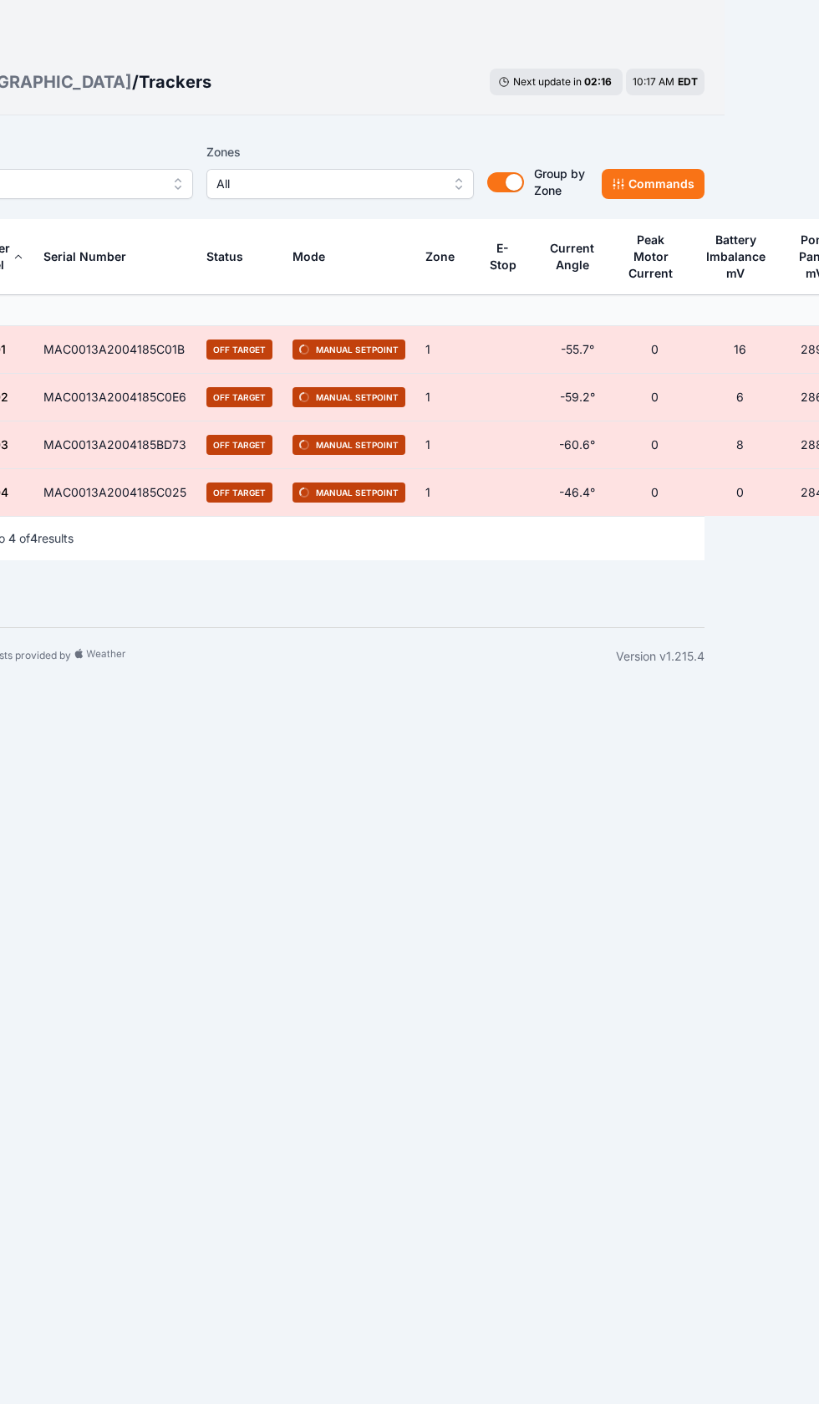
scroll to position [0, 94]
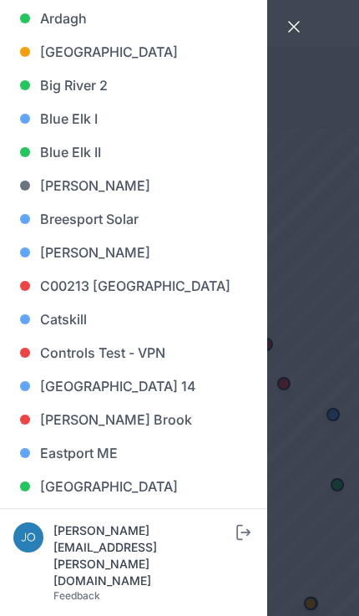
scroll to position [217, 0]
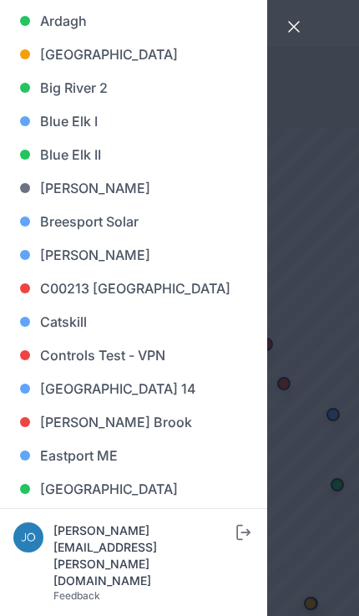
click at [46, 89] on link "Big River 2" at bounding box center [133, 87] width 241 height 33
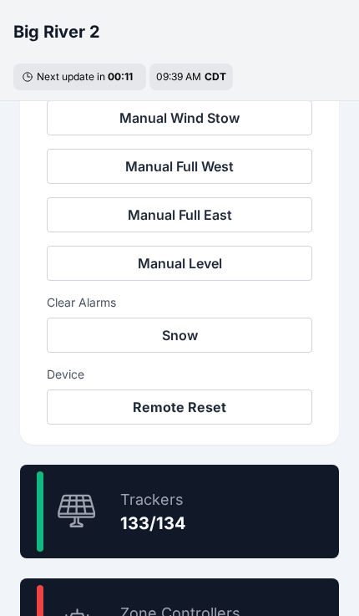
click at [222, 506] on div "99.3 % Trackers 133/134" at bounding box center [179, 512] width 319 height 94
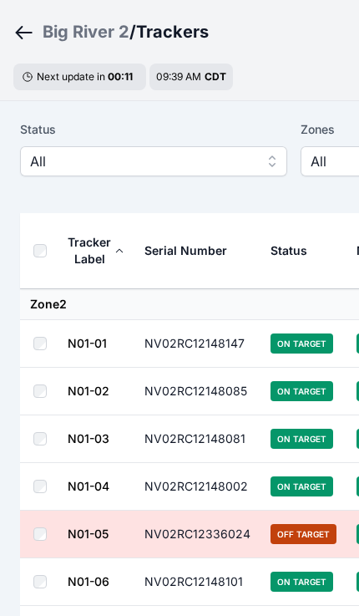
click at [197, 170] on span "All" at bounding box center [142, 161] width 224 height 20
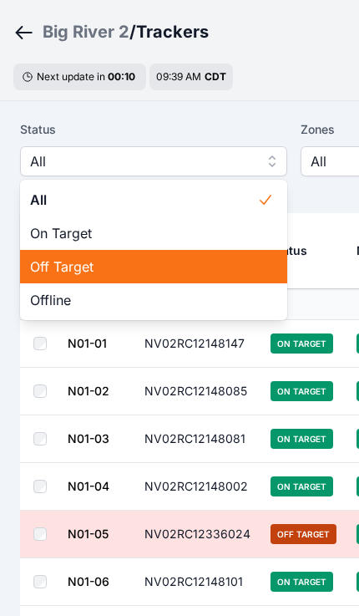
click at [179, 272] on span "Off Target" at bounding box center [143, 267] width 227 height 20
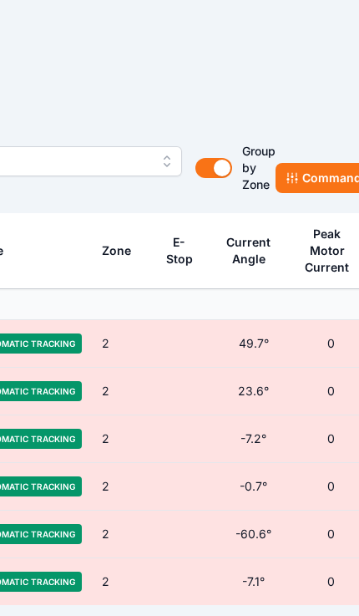
click at [296, 181] on icon at bounding box center [292, 177] width 13 height 13
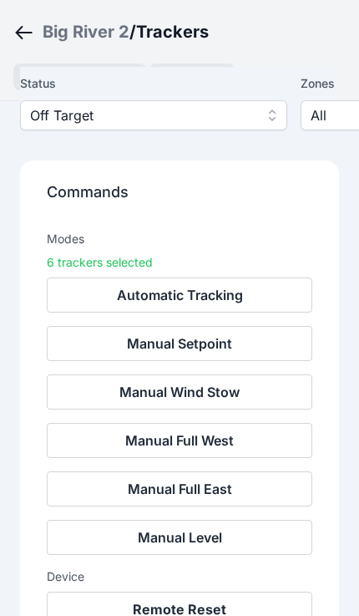
scroll to position [146, 0]
click at [198, 613] on button "Remote Reset" at bounding box center [180, 609] width 266 height 35
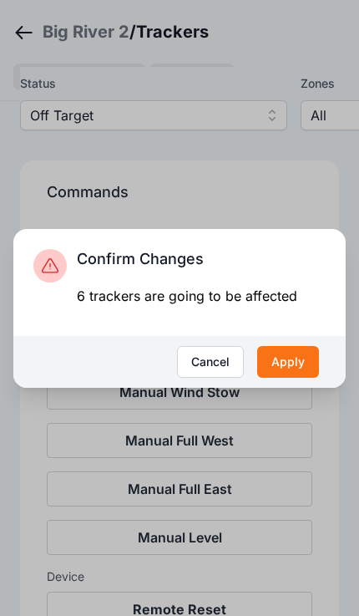
click at [288, 378] on button "Apply" at bounding box center [288, 362] width 62 height 32
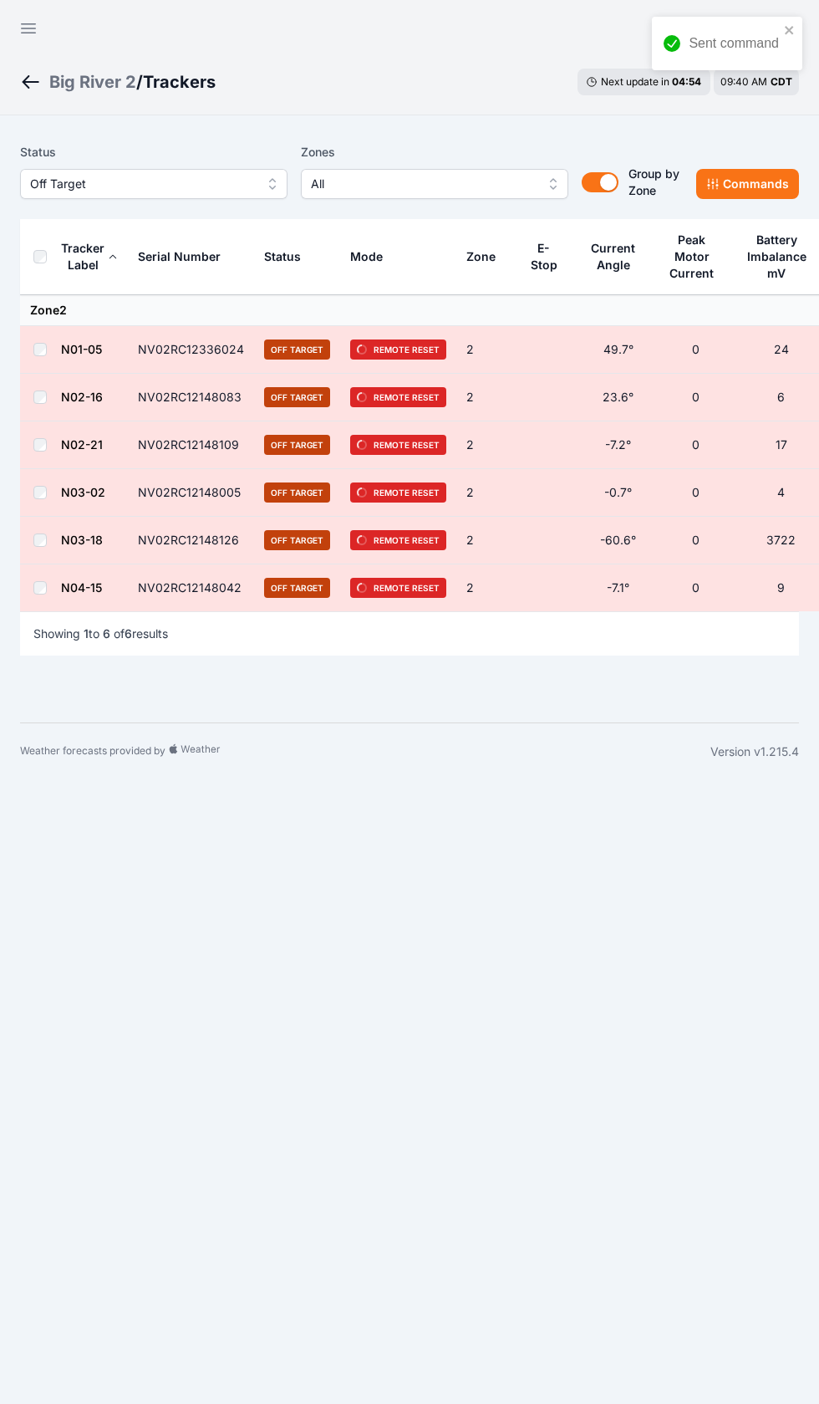
click at [803, 679] on div "Status Off Target Zones All Group by Zone Group by Zone Commands Tracker Label …" at bounding box center [409, 418] width 819 height 607
click at [14, 48] on div "Big River 2 / Trackers Next update in 04 : 50 09:40 AM CDT" at bounding box center [409, 81] width 819 height 67
click at [25, 39] on button "Open sidebar" at bounding box center [28, 28] width 40 height 40
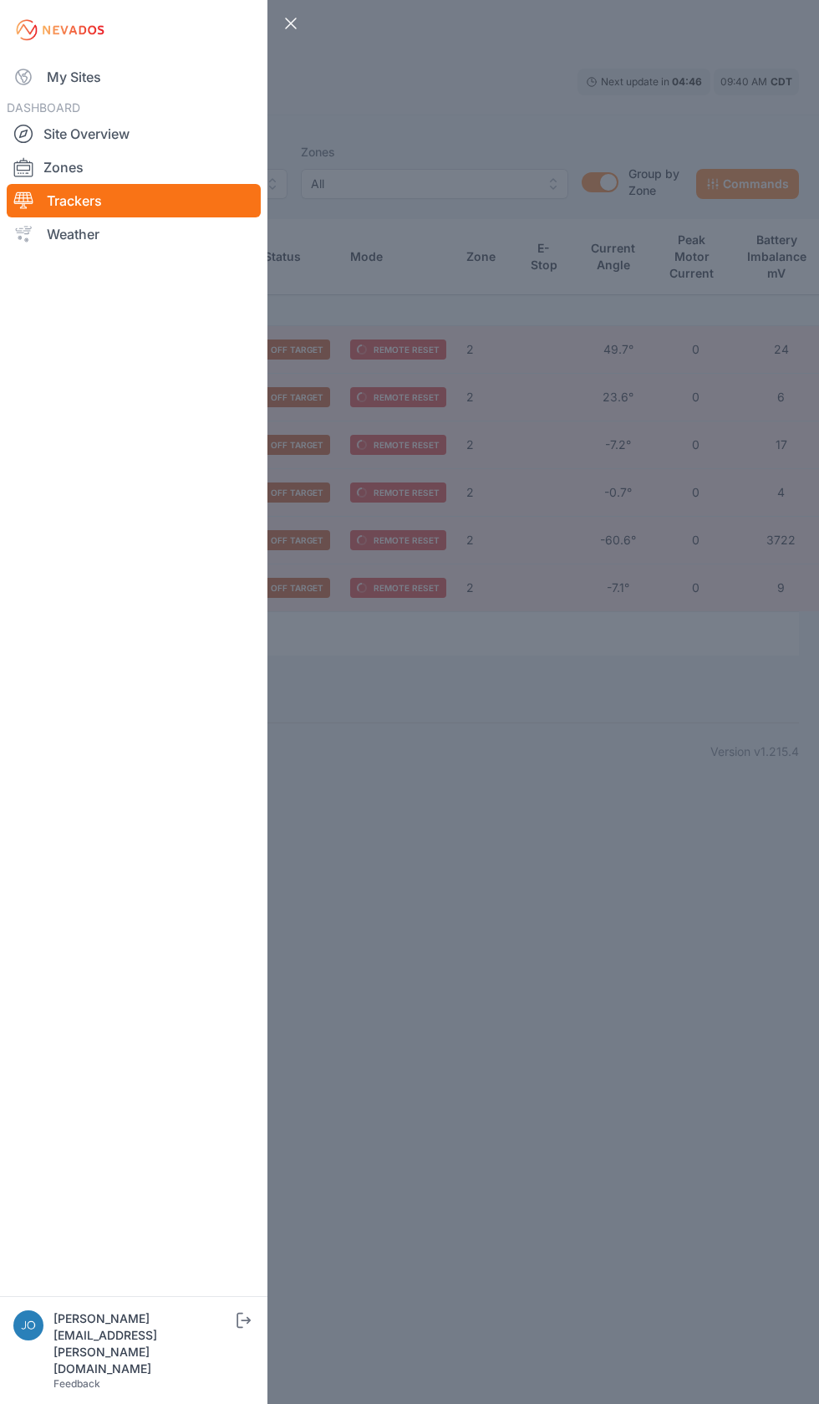
click at [45, 38] on img at bounding box center [60, 30] width 94 height 27
click at [48, 71] on link "My Sites" at bounding box center [134, 76] width 254 height 33
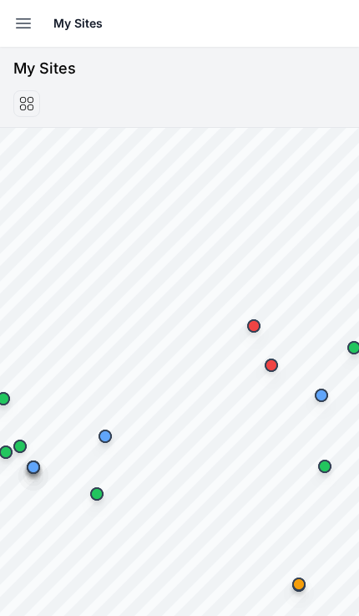
click at [11, 23] on button "Open sidebar" at bounding box center [23, 23] width 37 height 37
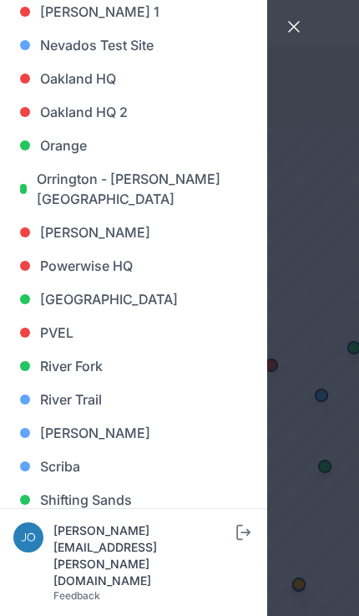
scroll to position [1027, 0]
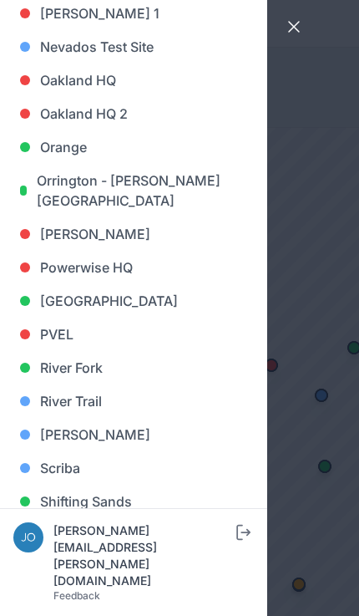
click at [105, 304] on link "[GEOGRAPHIC_DATA]" at bounding box center [133, 300] width 241 height 33
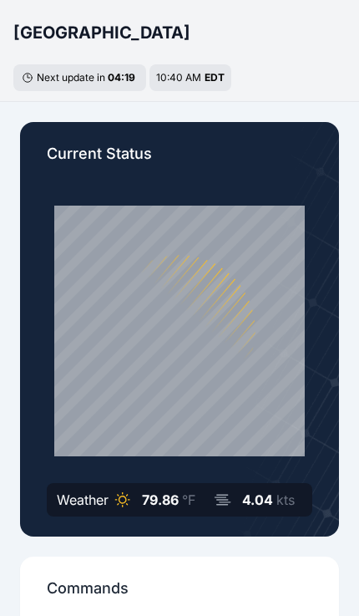
scroll to position [41, 0]
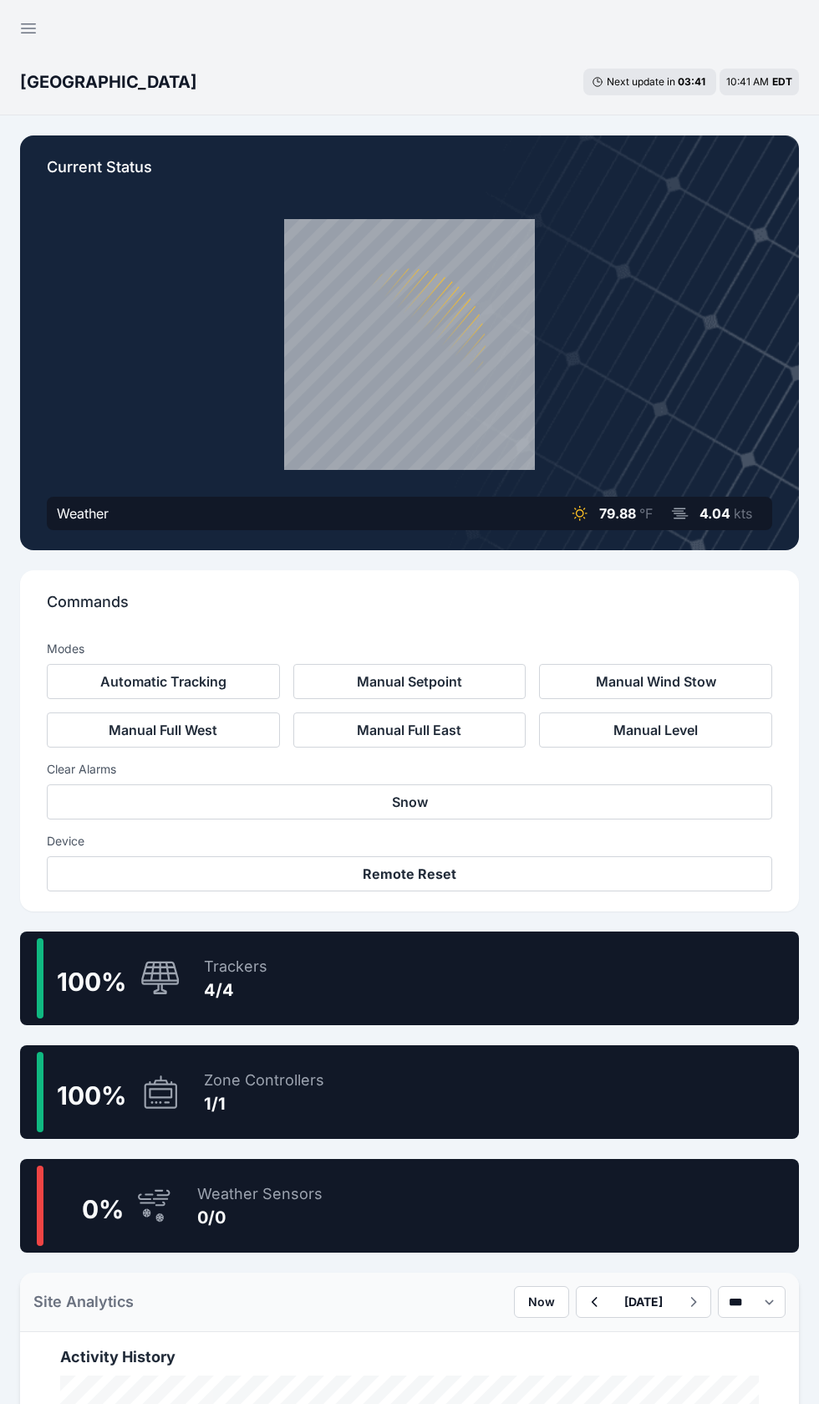
click at [381, 977] on div "100 % Trackers 4/4" at bounding box center [409, 978] width 779 height 94
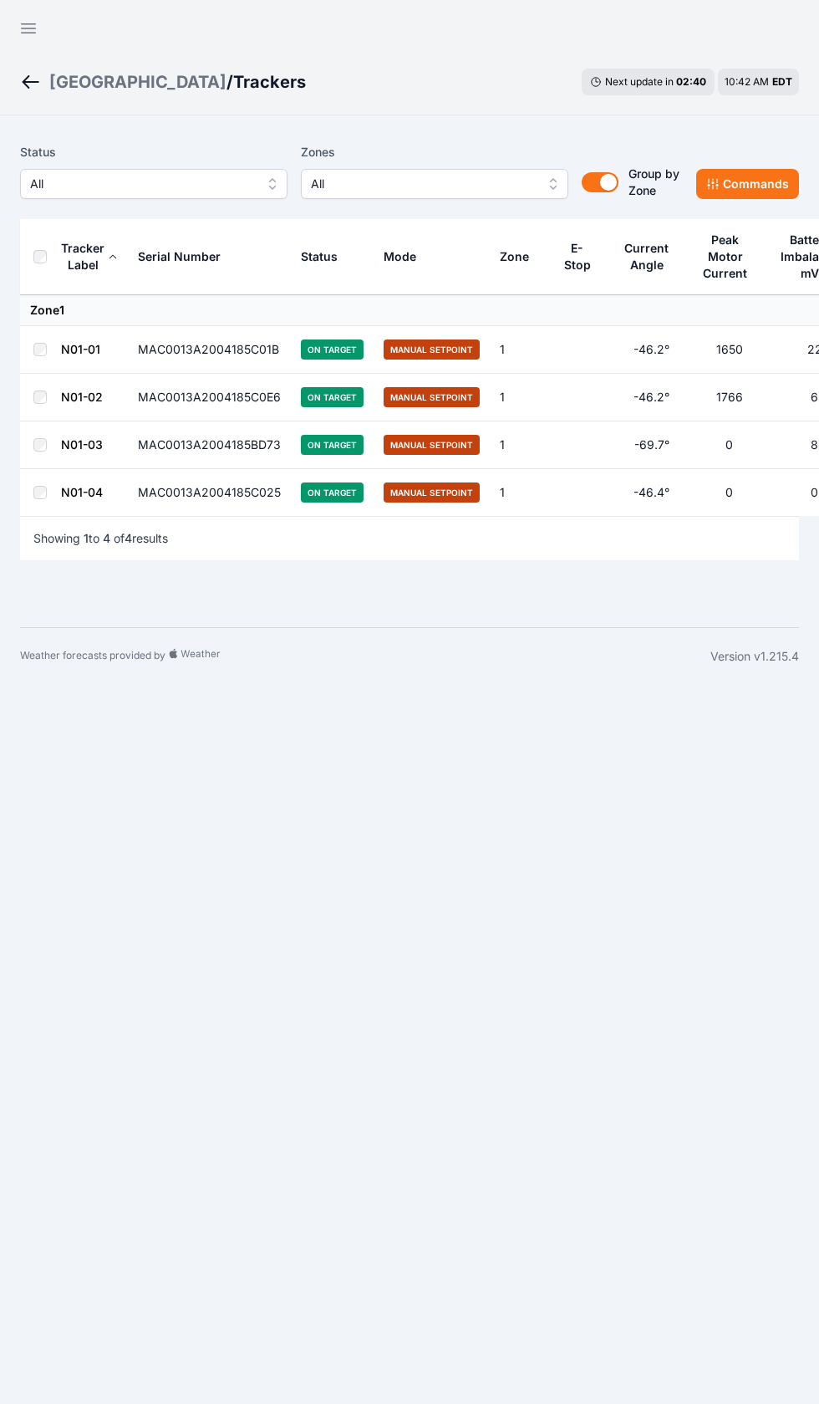
click at [83, 82] on div "[GEOGRAPHIC_DATA]" at bounding box center [137, 81] width 177 height 23
